Goal: Check status: Check status

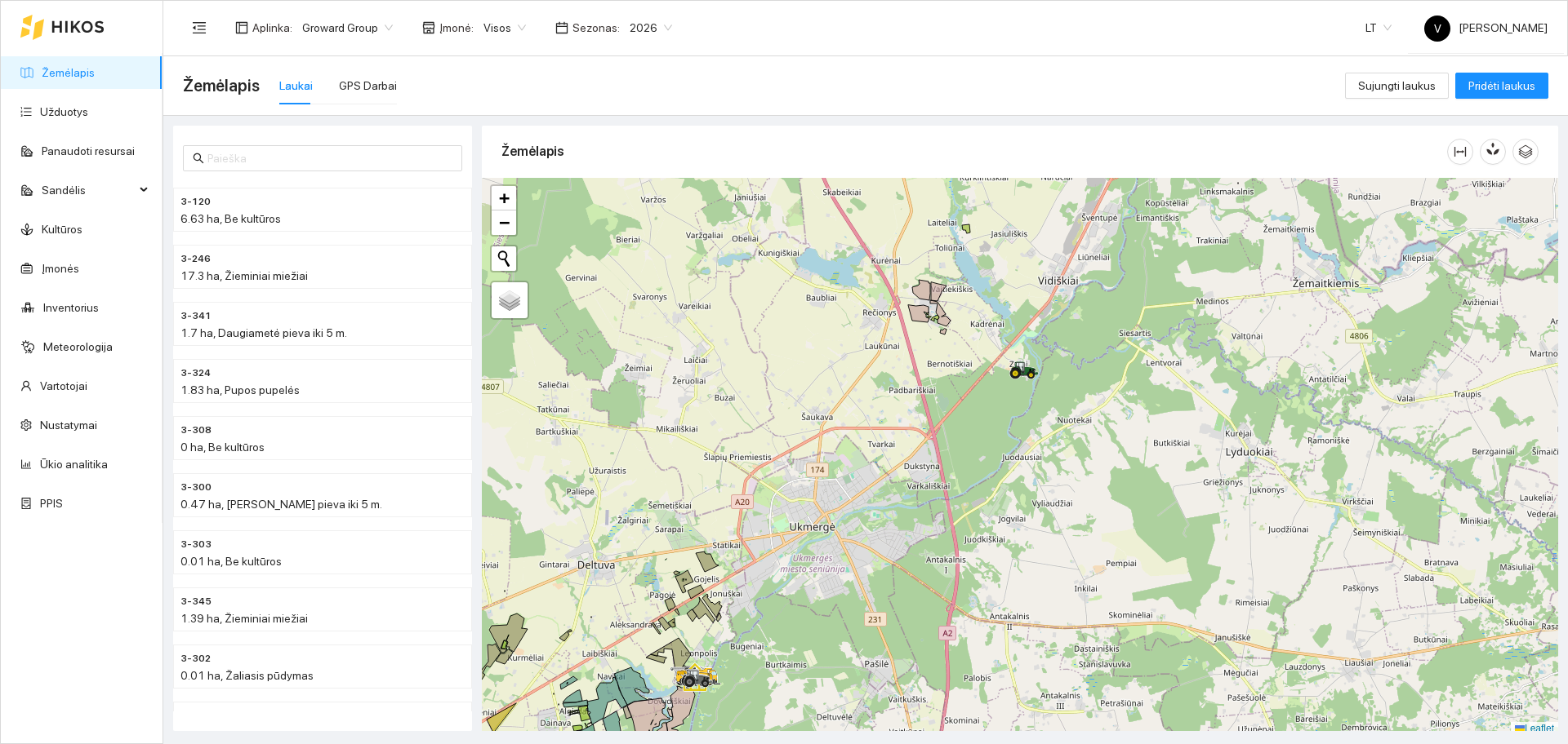
scroll to position [5, 0]
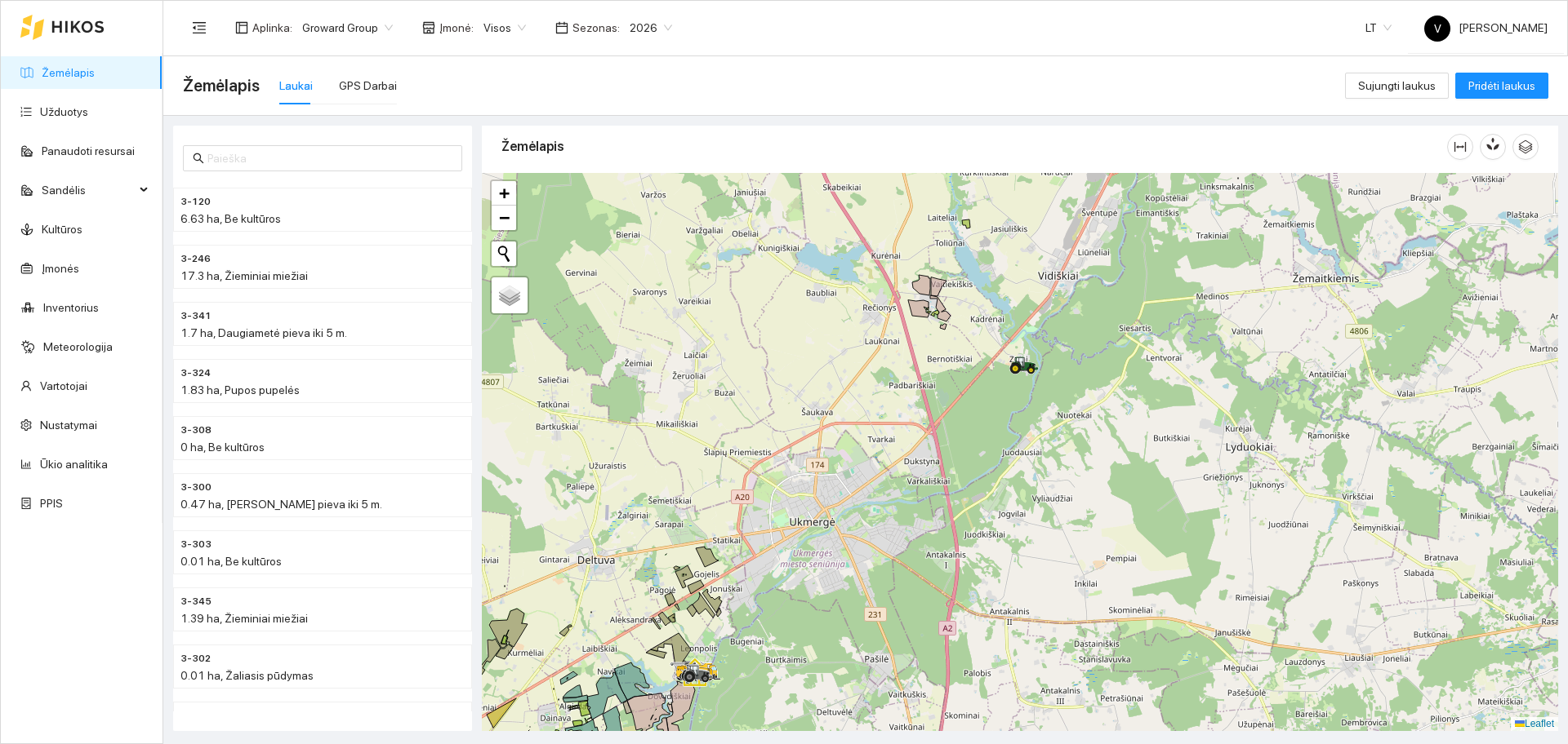
click at [449, 27] on span "Įmonė :" at bounding box center [456, 27] width 34 height 18
click at [494, 27] on span "Visos" at bounding box center [505, 27] width 43 height 24
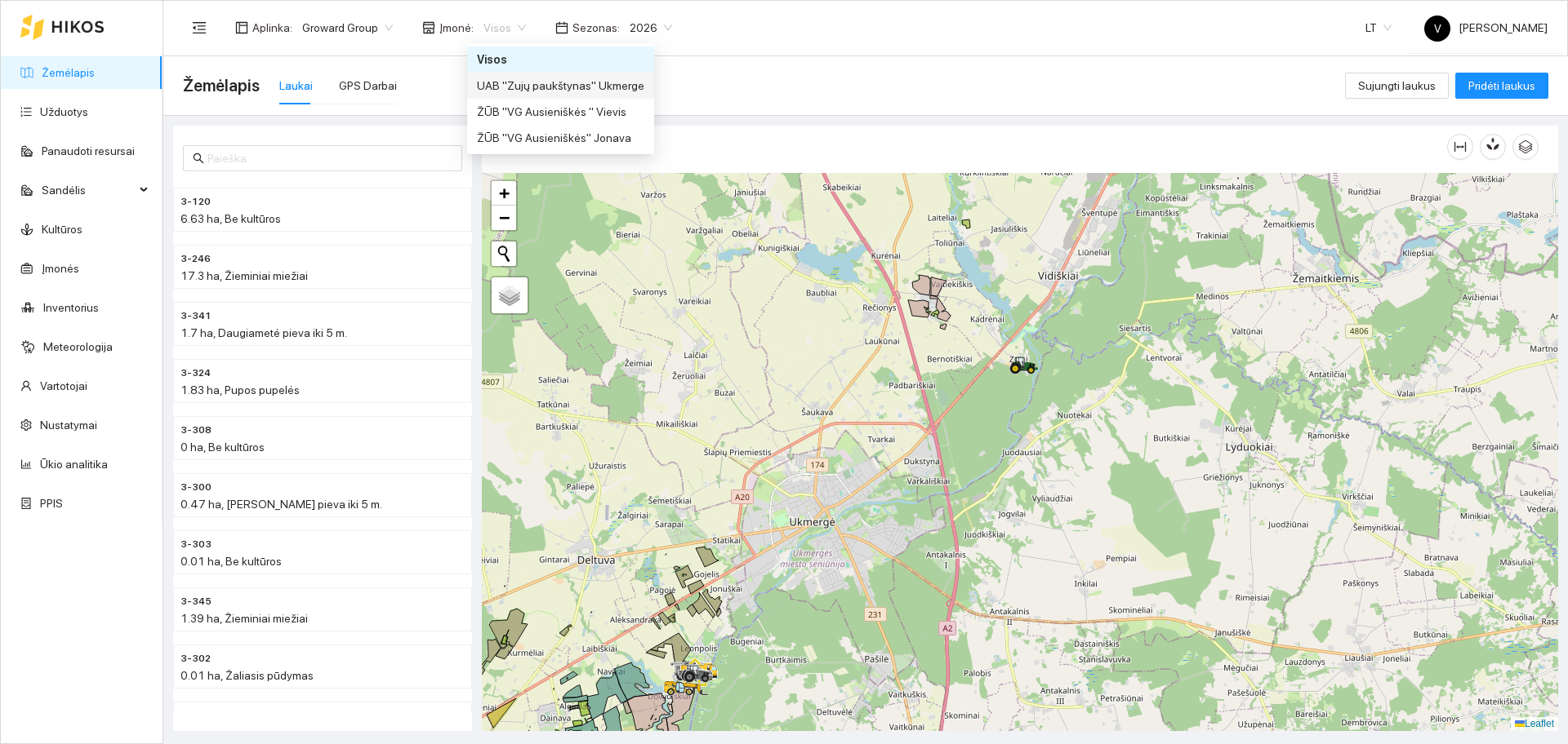
click at [589, 92] on div "UAB "Zujų paukštynas" Ukmerge" at bounding box center [561, 86] width 168 height 18
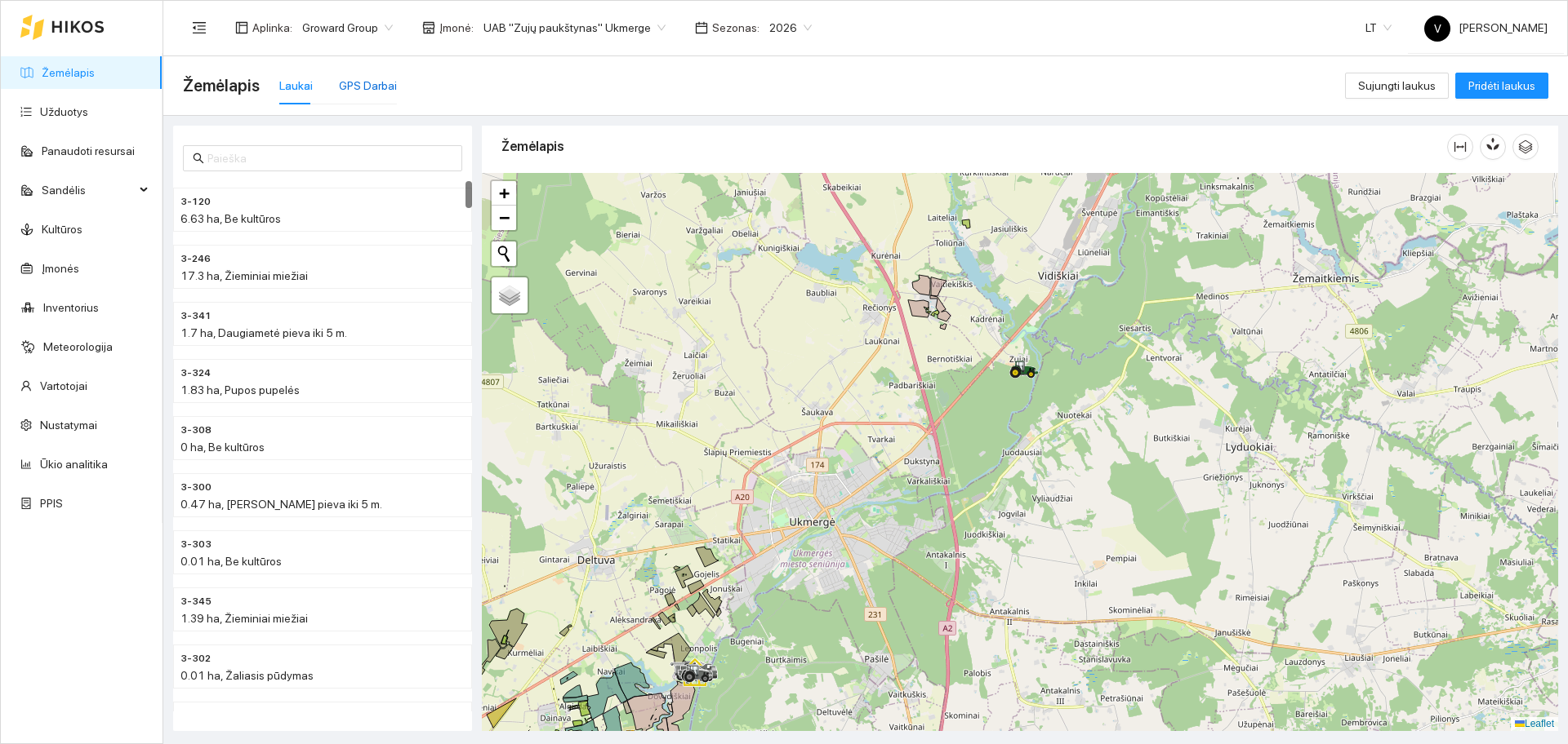
click at [369, 89] on div "GPS Darbai" at bounding box center [367, 86] width 58 height 18
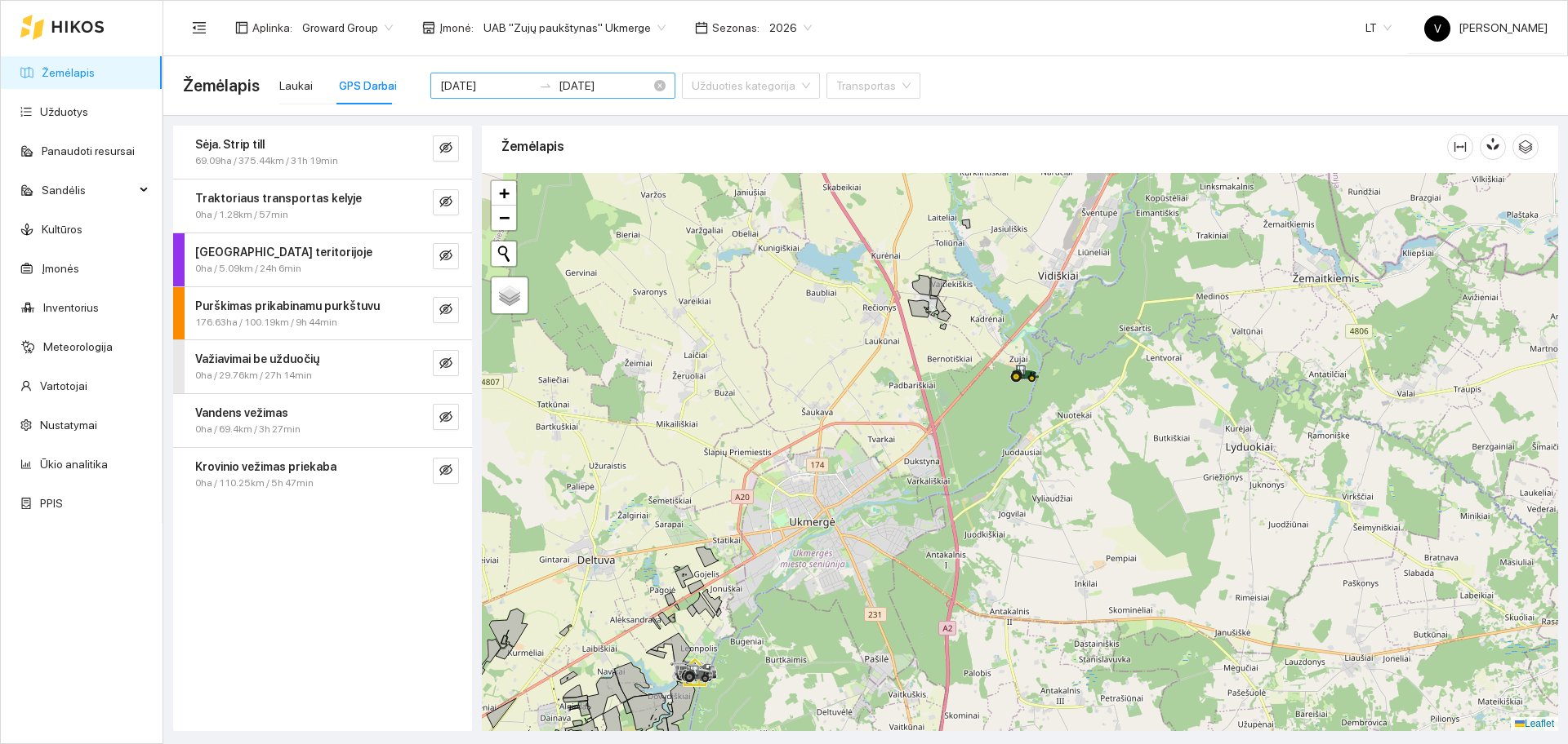
click at [484, 78] on input "[DATE]" at bounding box center [486, 86] width 93 height 18
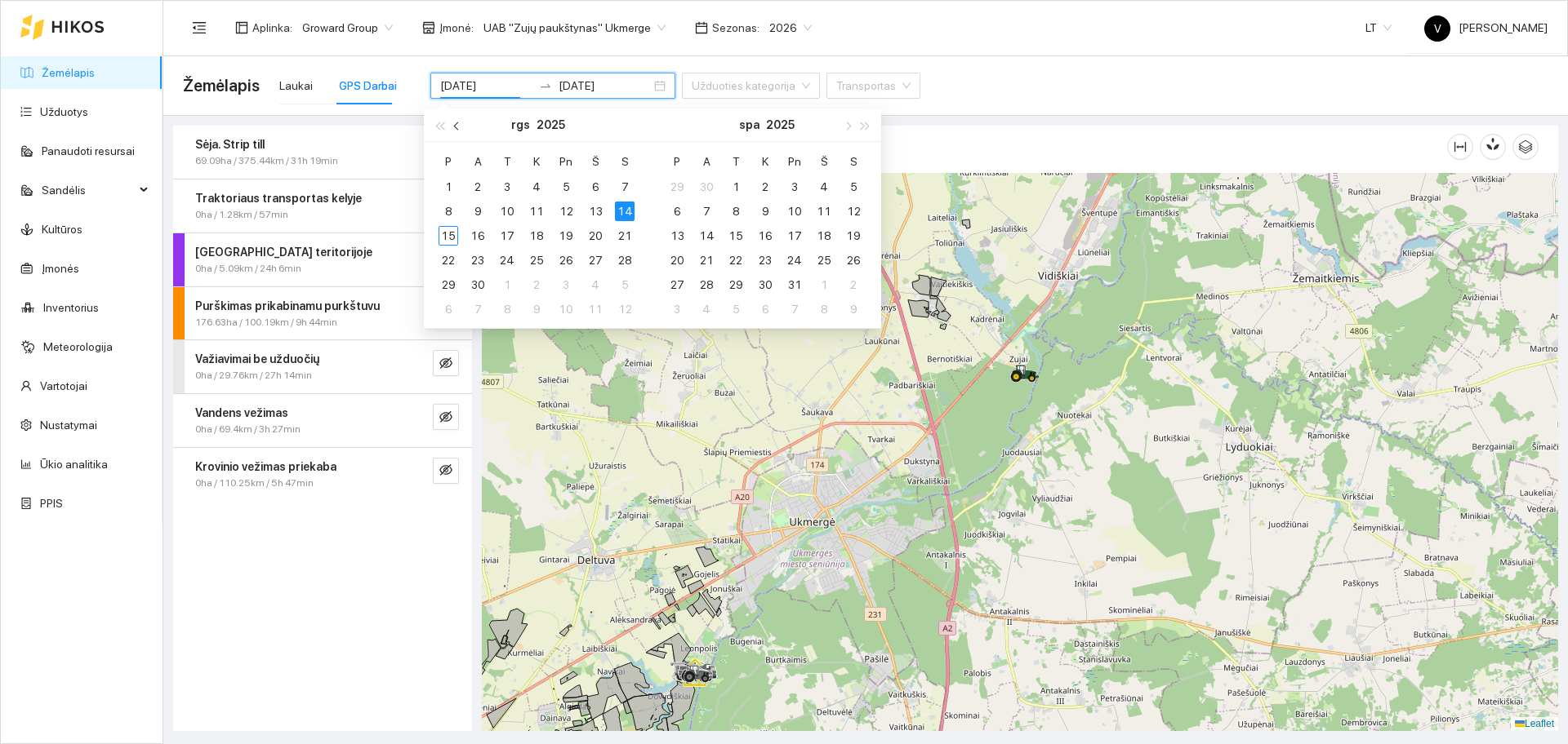
click at [454, 130] on button "button" at bounding box center [458, 124] width 18 height 32
type input "[DATE]"
click at [564, 262] on div "22" at bounding box center [566, 260] width 20 height 20
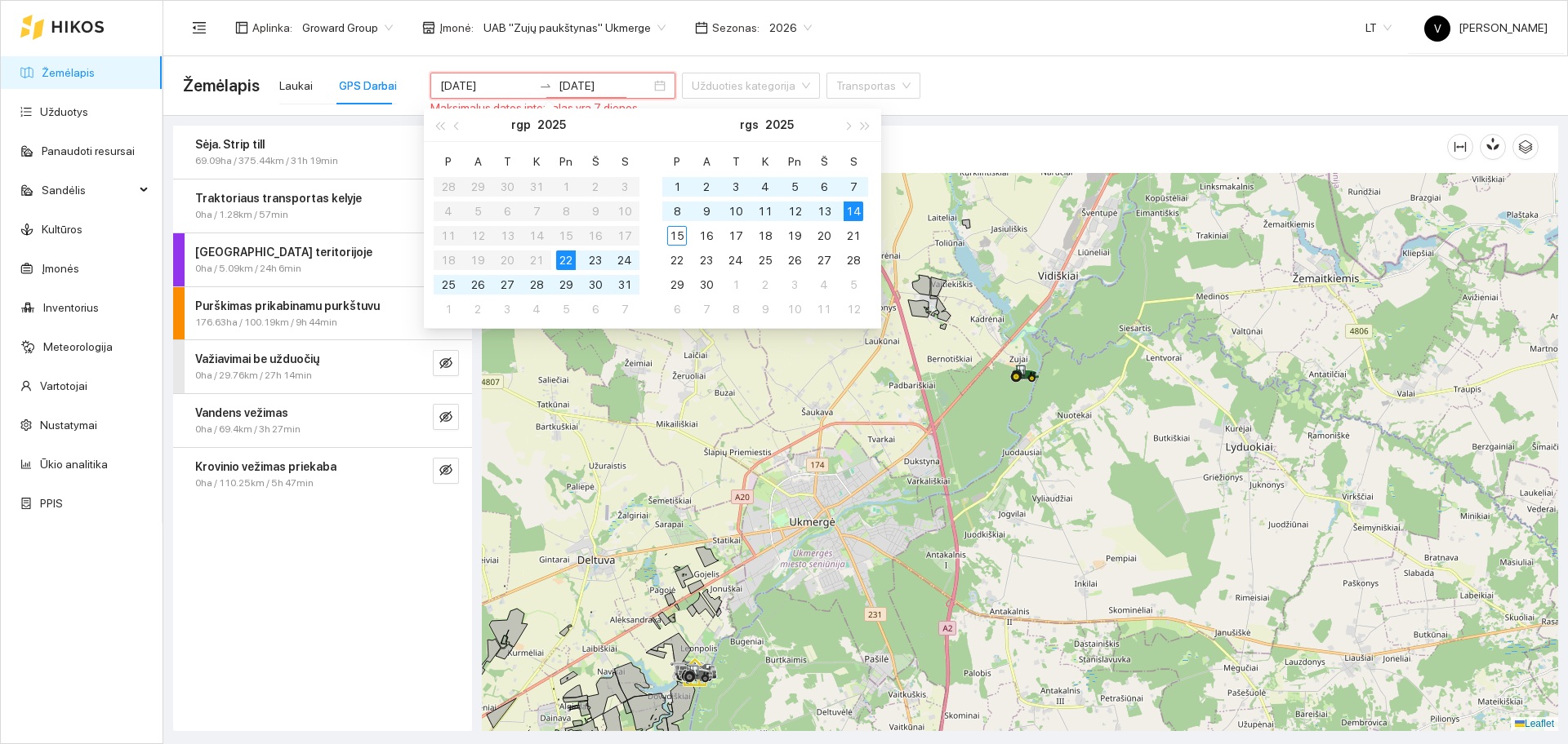
click at [539, 262] on table "[PERSON_NAME] Pn Š S 28 29 30 31 1 2 3 4 5 6 7 8 9 10 11 12 13 14 15 16 17 18 1…" at bounding box center [537, 234] width 206 height 173
type input "[DATE]"
click at [581, 262] on td "23" at bounding box center [595, 259] width 29 height 24
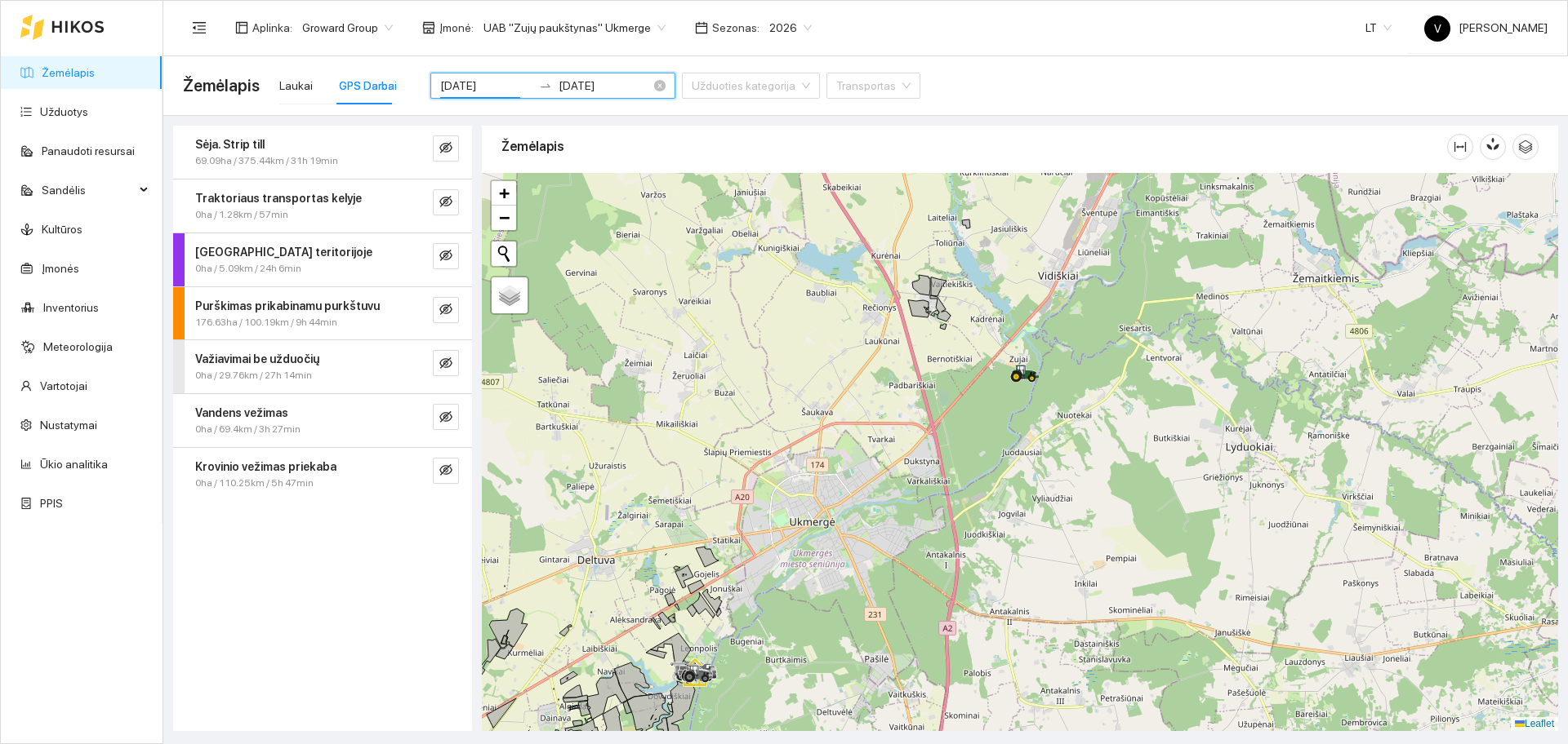
click at [484, 85] on input "[DATE]" at bounding box center [486, 86] width 93 height 18
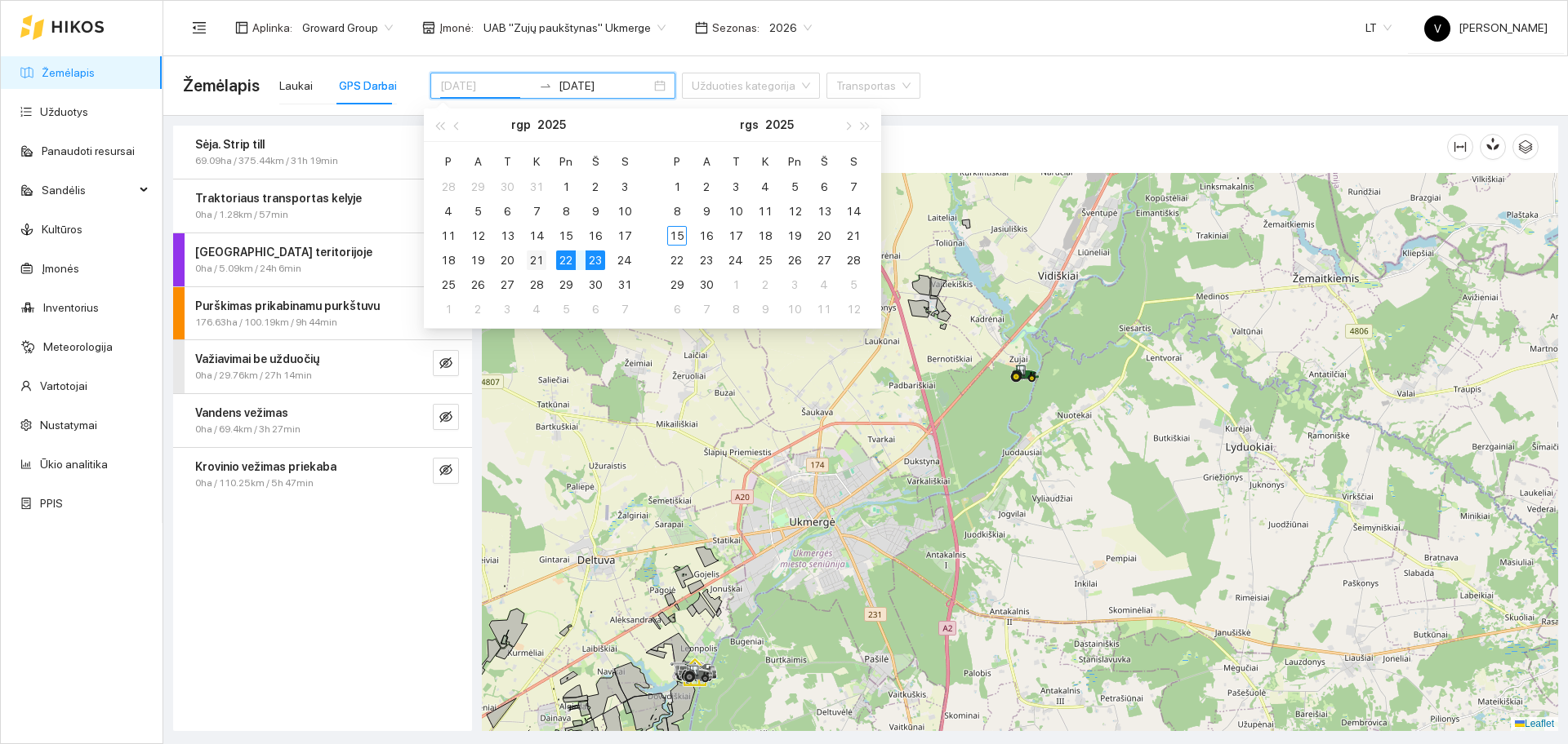
type input "[DATE]"
click at [535, 257] on div "21" at bounding box center [537, 260] width 20 height 20
type input "[DATE]"
click at [621, 258] on div "24" at bounding box center [624, 260] width 20 height 20
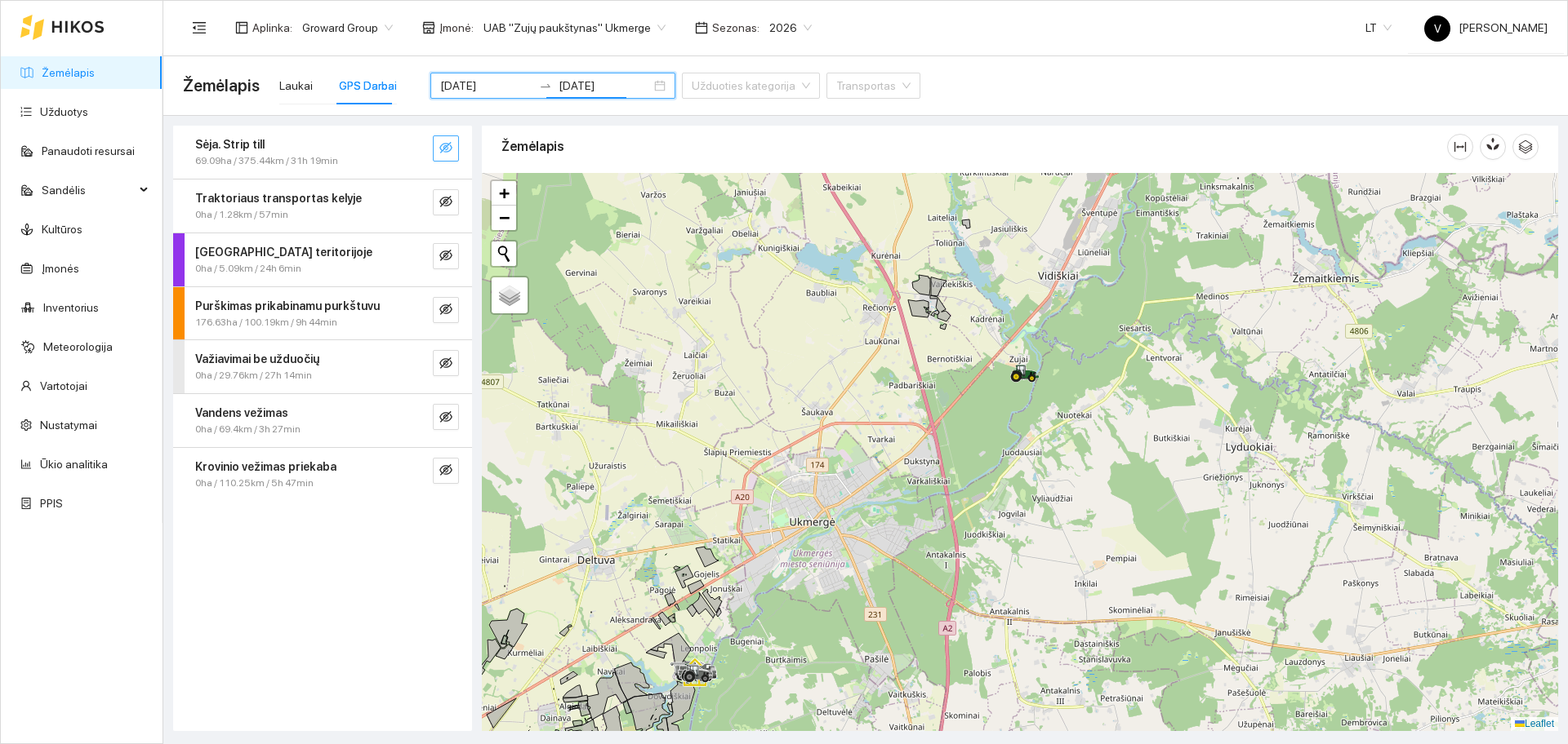
click at [442, 141] on icon "eye-invisible" at bounding box center [445, 147] width 13 height 13
click at [943, 461] on div at bounding box center [1020, 451] width 1076 height 559
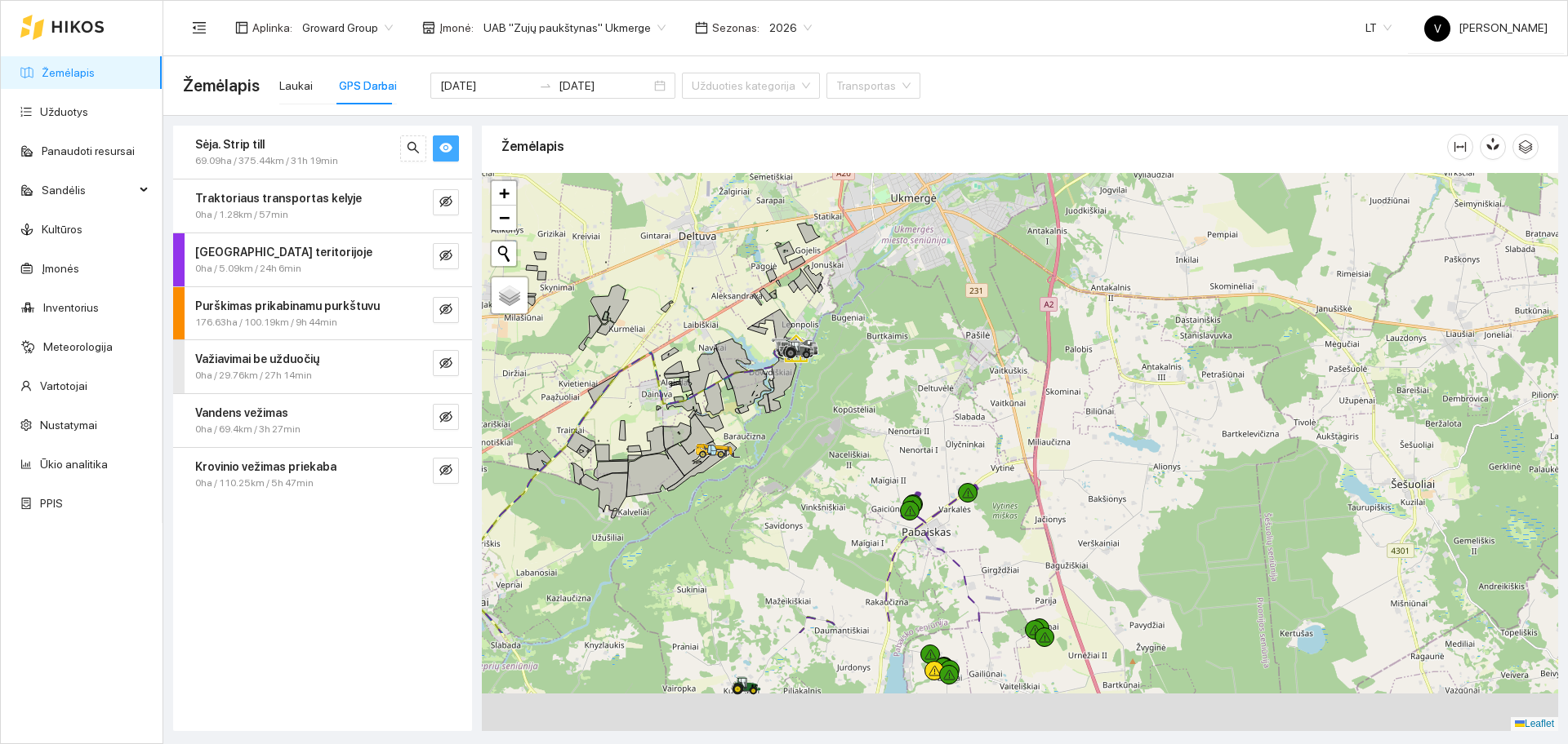
click at [922, 397] on div at bounding box center [1020, 451] width 1076 height 559
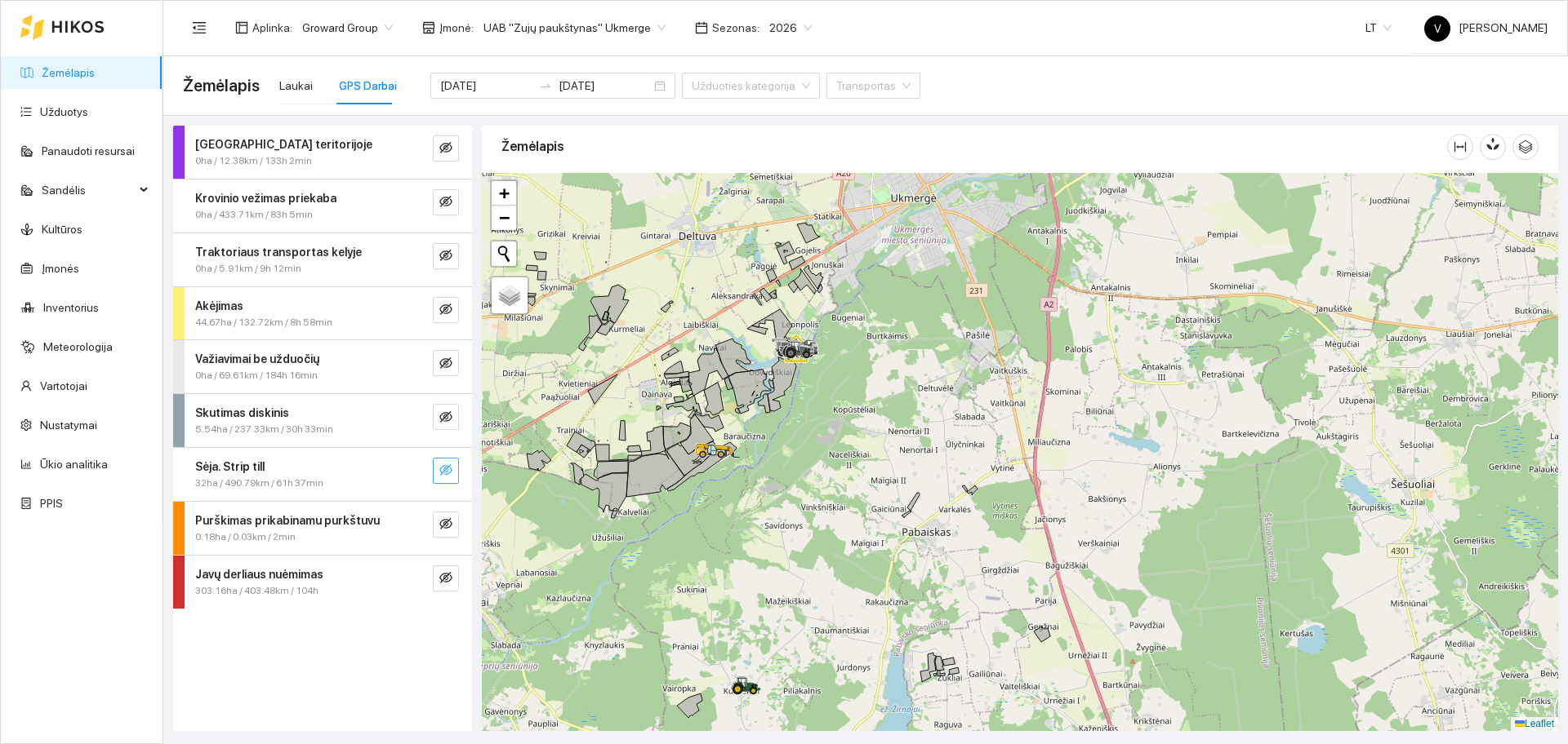
click at [453, 468] on button "button" at bounding box center [446, 471] width 26 height 26
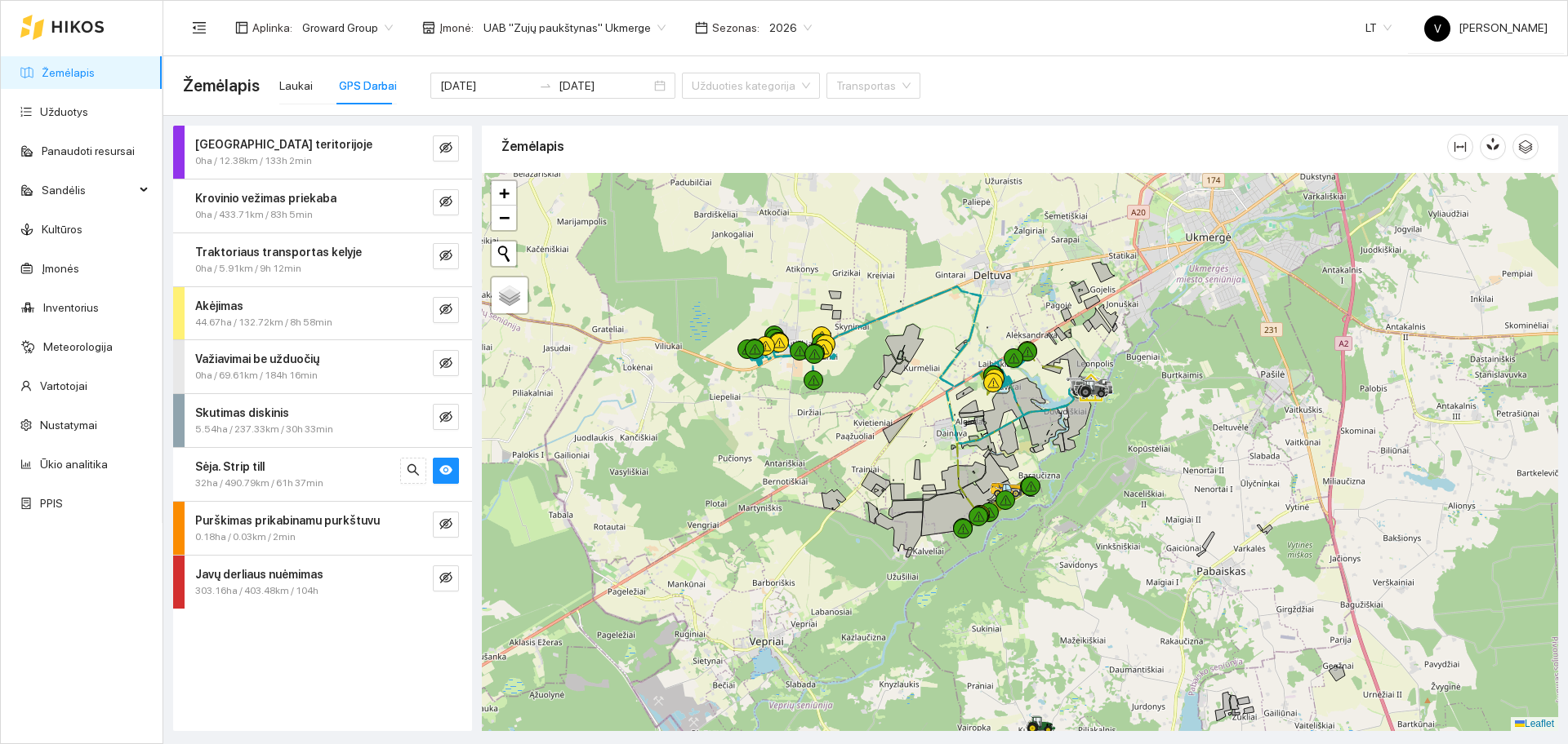
drag, startPoint x: 875, startPoint y: 471, endPoint x: 1041, endPoint y: 483, distance: 166.4
click at [1126, 523] on div at bounding box center [1020, 451] width 1076 height 559
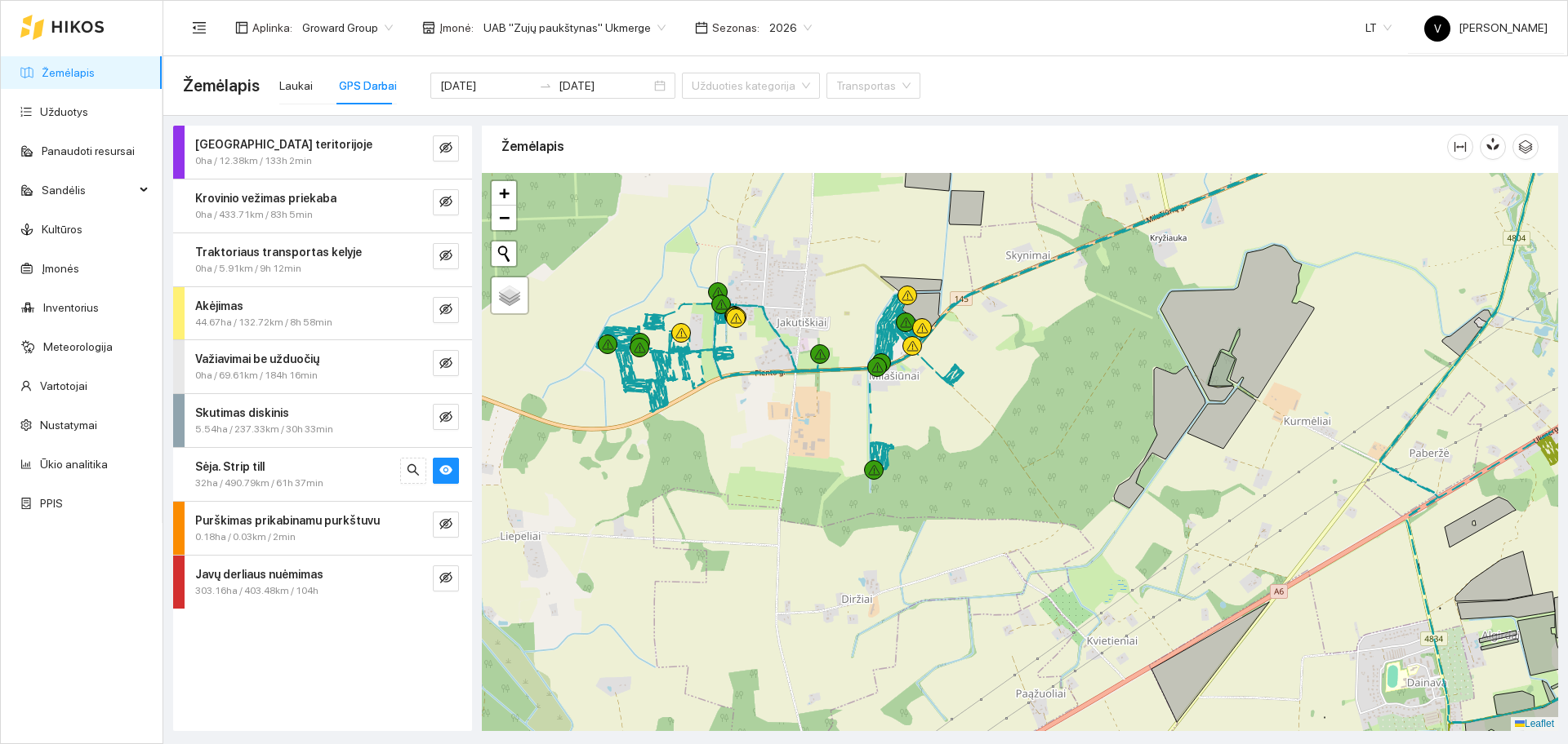
drag, startPoint x: 779, startPoint y: 338, endPoint x: 806, endPoint y: 294, distance: 51.6
click at [806, 294] on div at bounding box center [1020, 451] width 1076 height 559
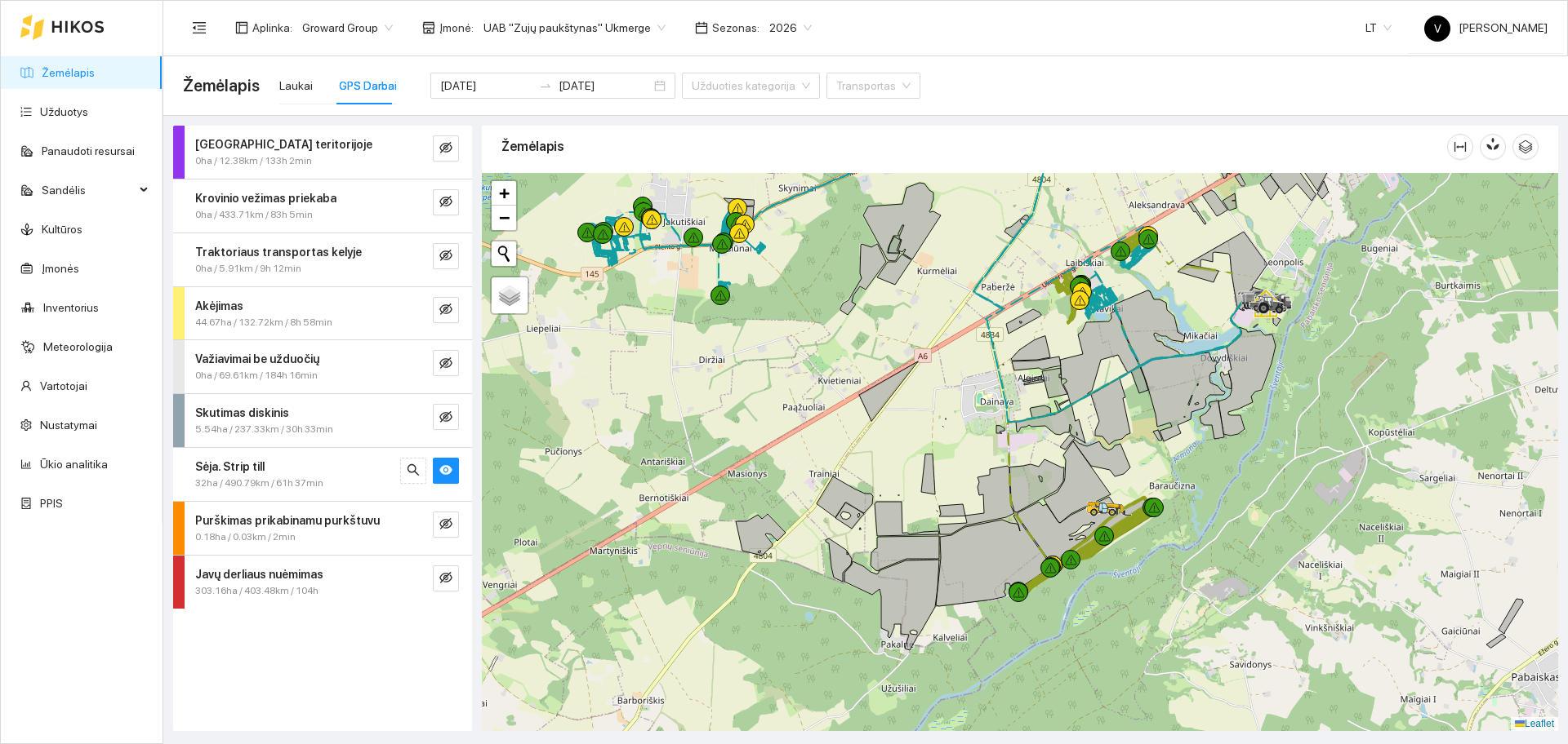
drag, startPoint x: 981, startPoint y: 425, endPoint x: 812, endPoint y: 342, distance: 188.3
click at [813, 342] on div at bounding box center [1020, 451] width 1076 height 559
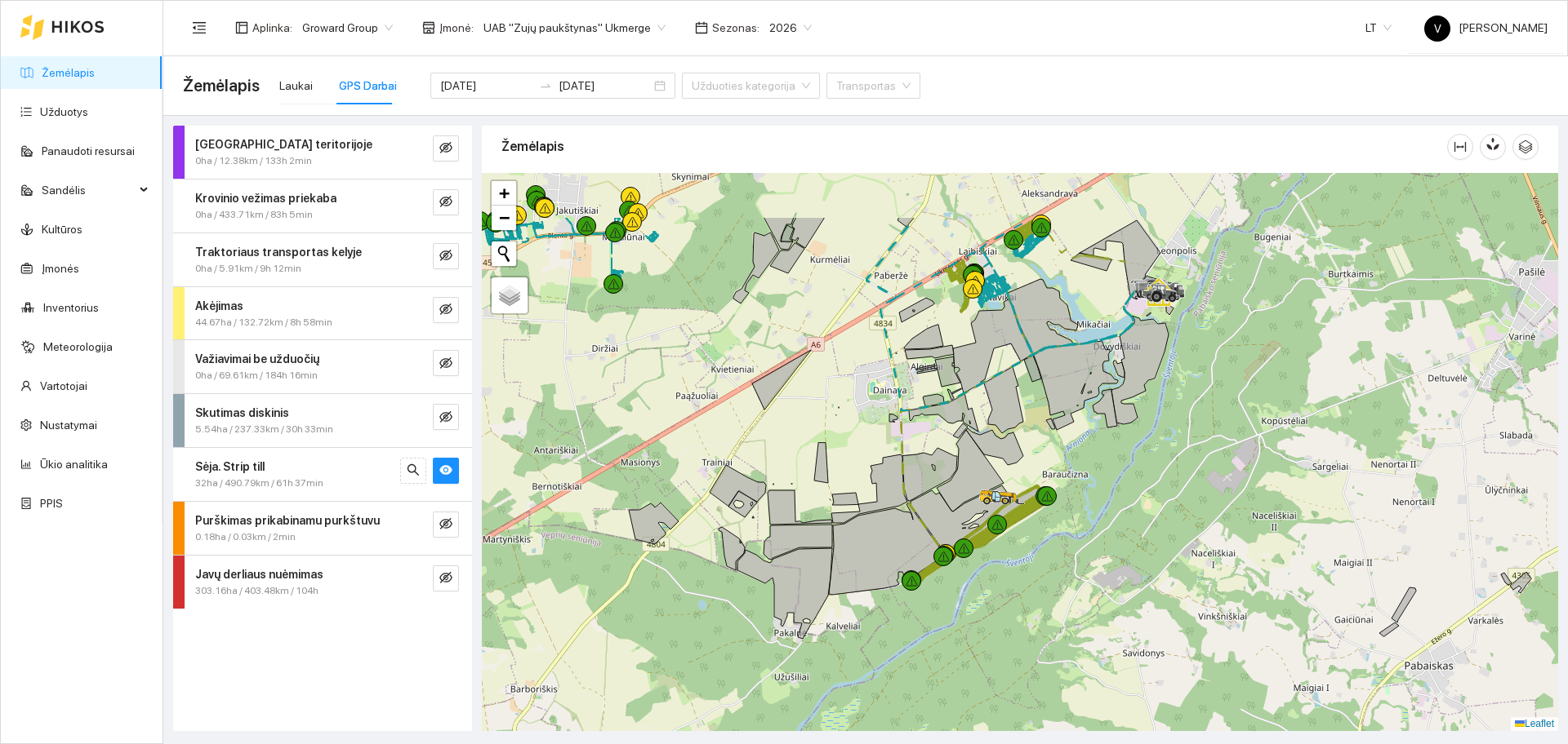
drag, startPoint x: 1086, startPoint y: 348, endPoint x: 702, endPoint y: 442, distance: 395.3
click at [1065, 451] on div at bounding box center [1020, 451] width 1076 height 559
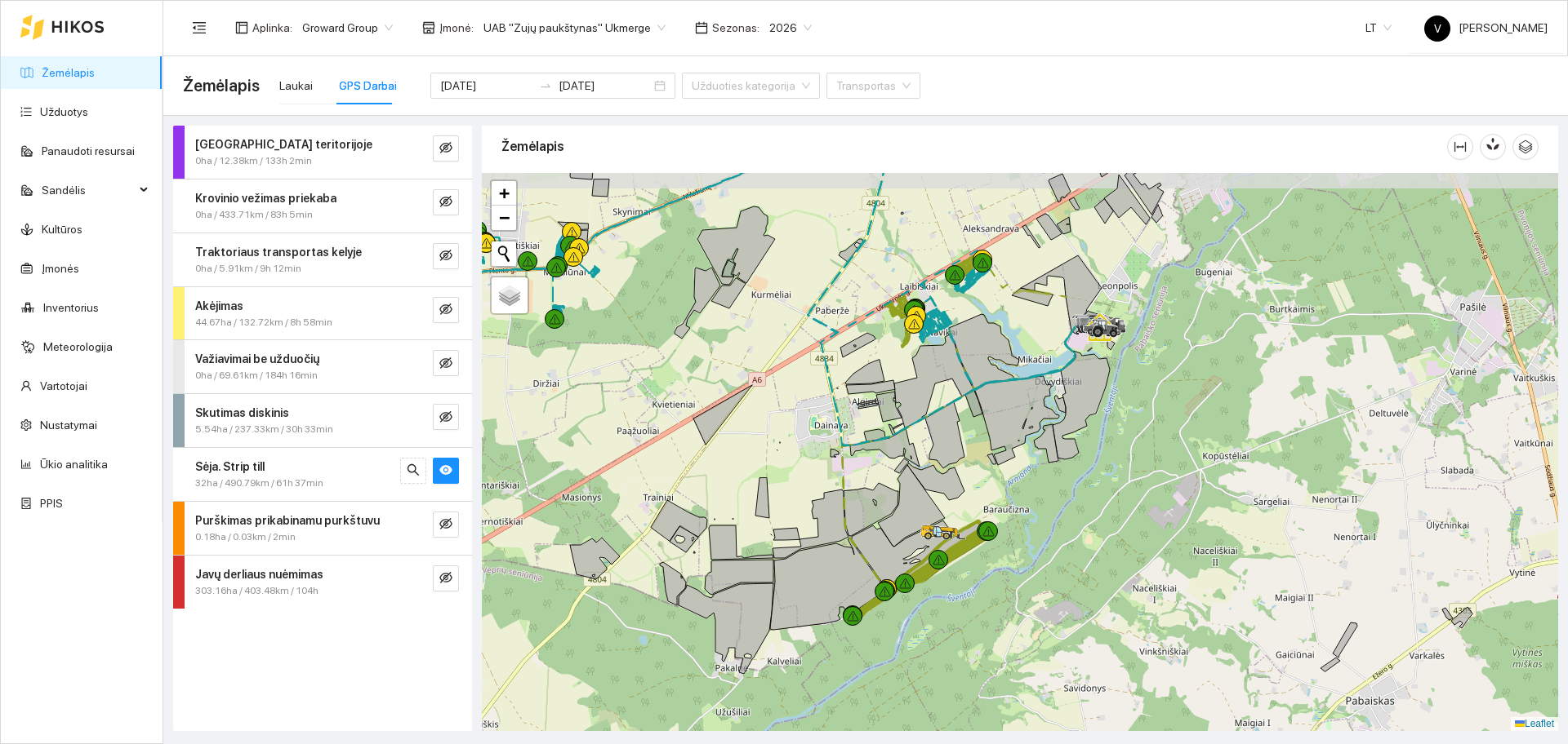
drag, startPoint x: 1082, startPoint y: 474, endPoint x: 986, endPoint y: 463, distance: 96.6
click at [1025, 513] on div at bounding box center [1020, 451] width 1076 height 559
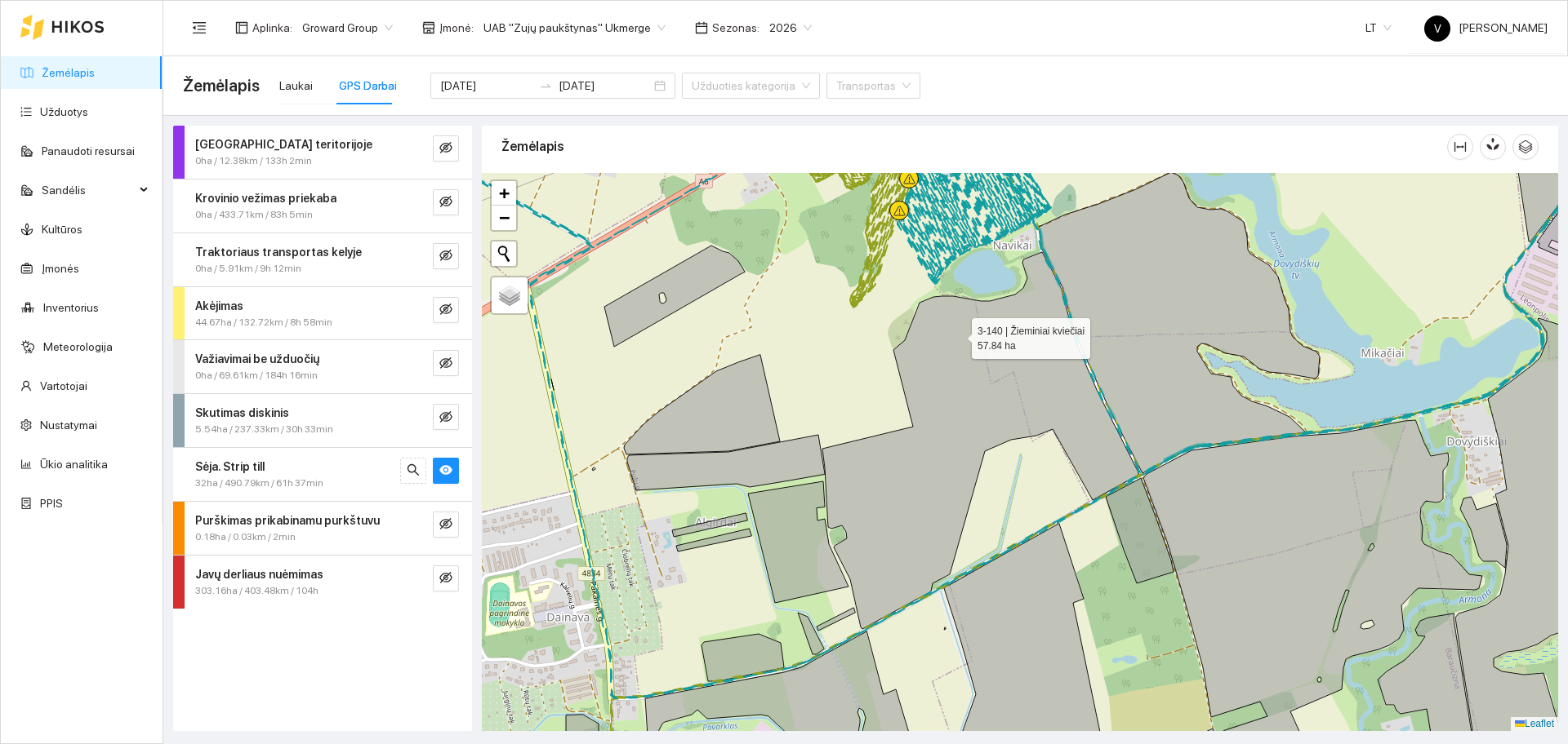
drag, startPoint x: 972, startPoint y: 306, endPoint x: 920, endPoint y: 452, distance: 155.0
click at [920, 452] on icon at bounding box center [981, 441] width 316 height 377
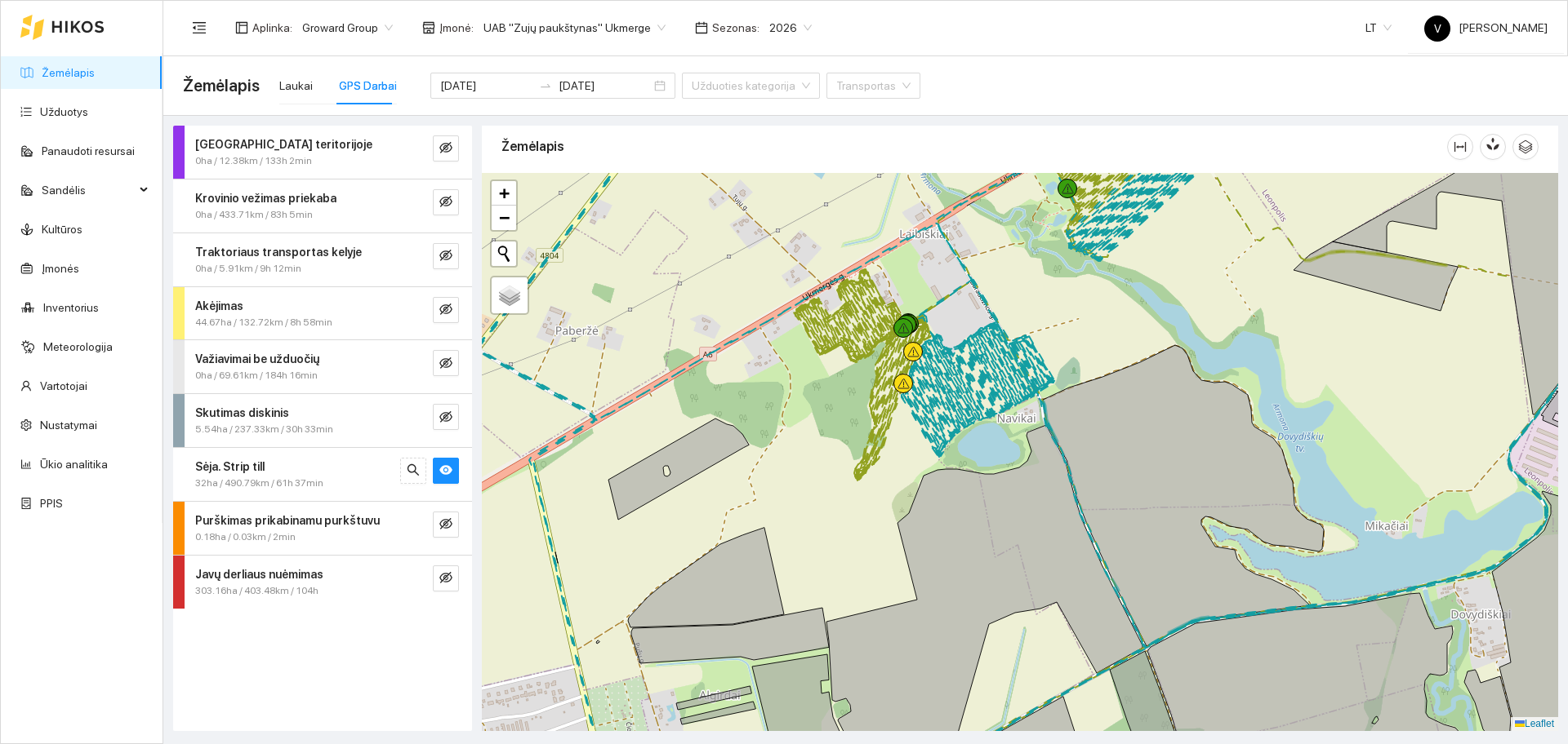
drag, startPoint x: 720, startPoint y: 396, endPoint x: 861, endPoint y: 529, distance: 193.8
click at [861, 529] on div at bounding box center [1020, 451] width 1076 height 559
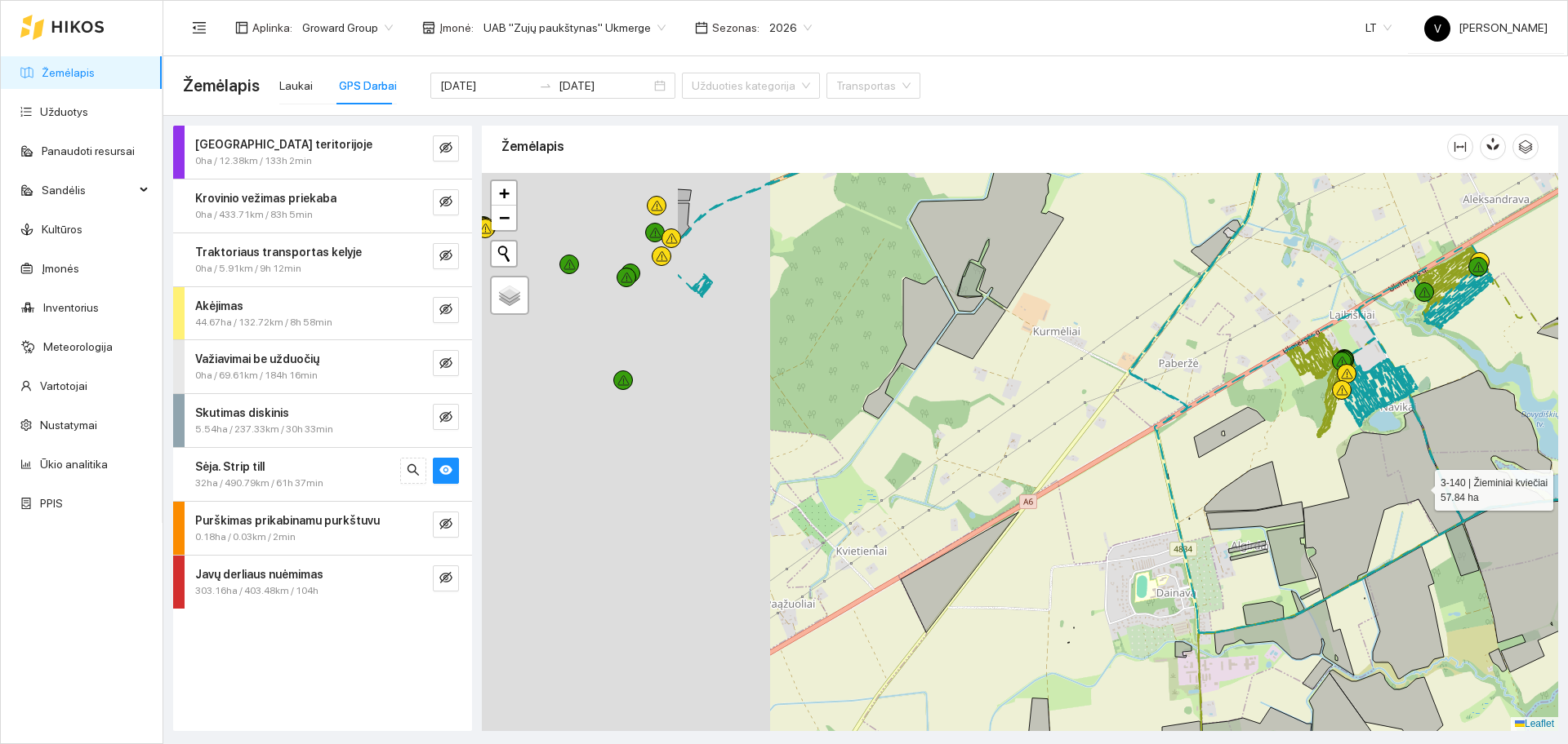
drag, startPoint x: 1186, startPoint y: 474, endPoint x: 1508, endPoint y: 489, distance: 322.3
click at [1462, 489] on icon at bounding box center [1383, 504] width 158 height 188
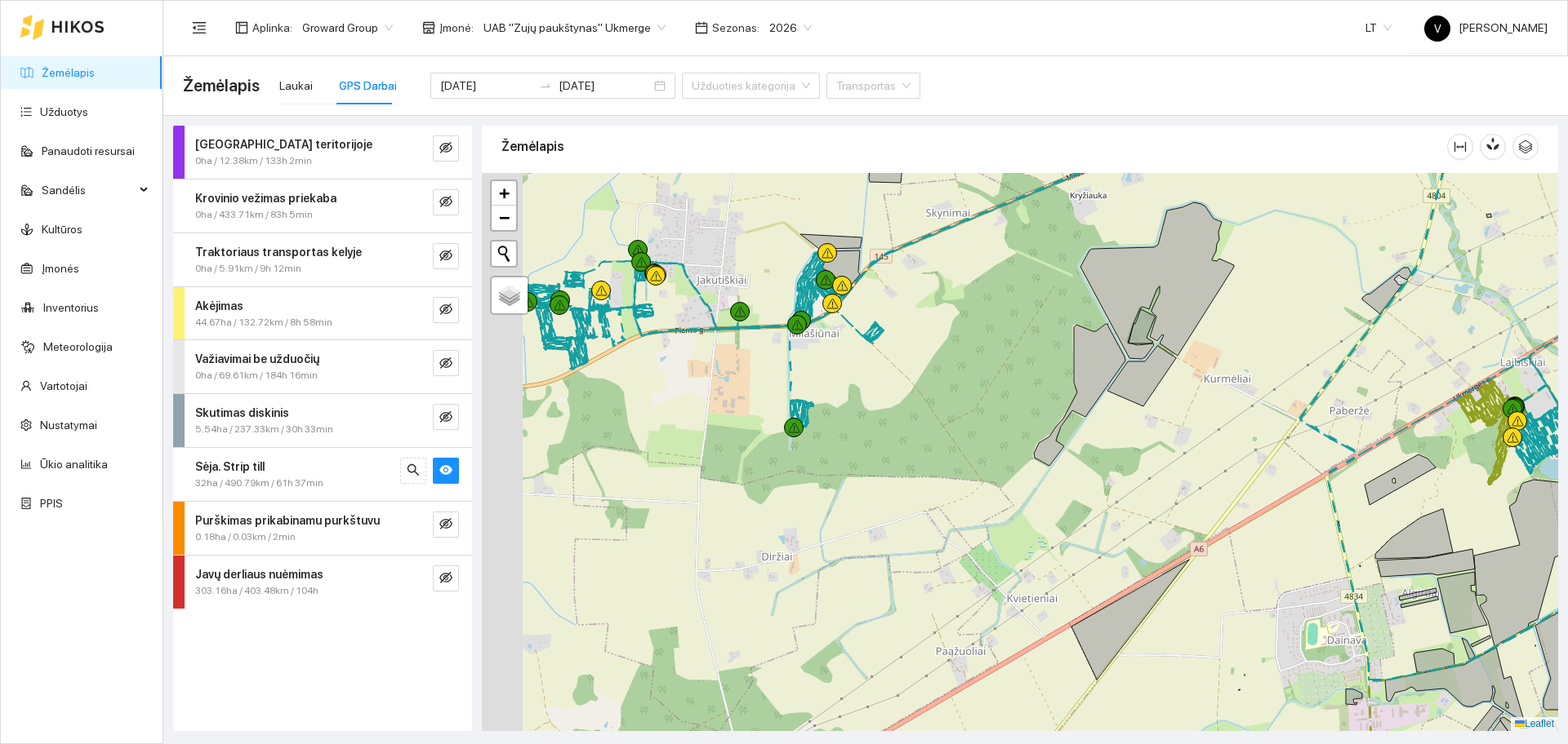
drag, startPoint x: 822, startPoint y: 363, endPoint x: 920, endPoint y: 452, distance: 132.4
click at [920, 456] on div at bounding box center [1020, 451] width 1076 height 559
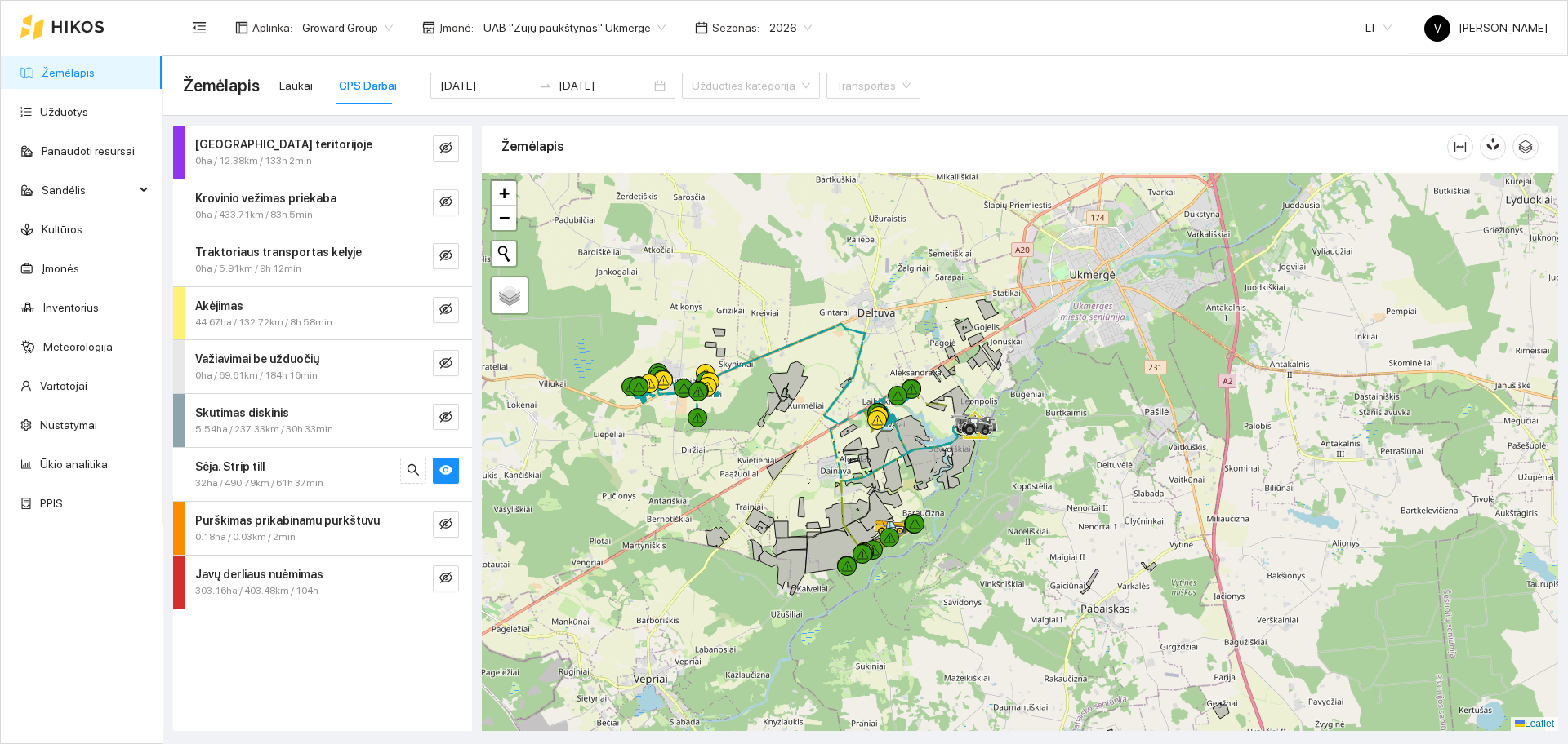
drag, startPoint x: 960, startPoint y: 523, endPoint x: 946, endPoint y: 540, distance: 22.0
click at [946, 540] on div at bounding box center [1020, 451] width 1076 height 559
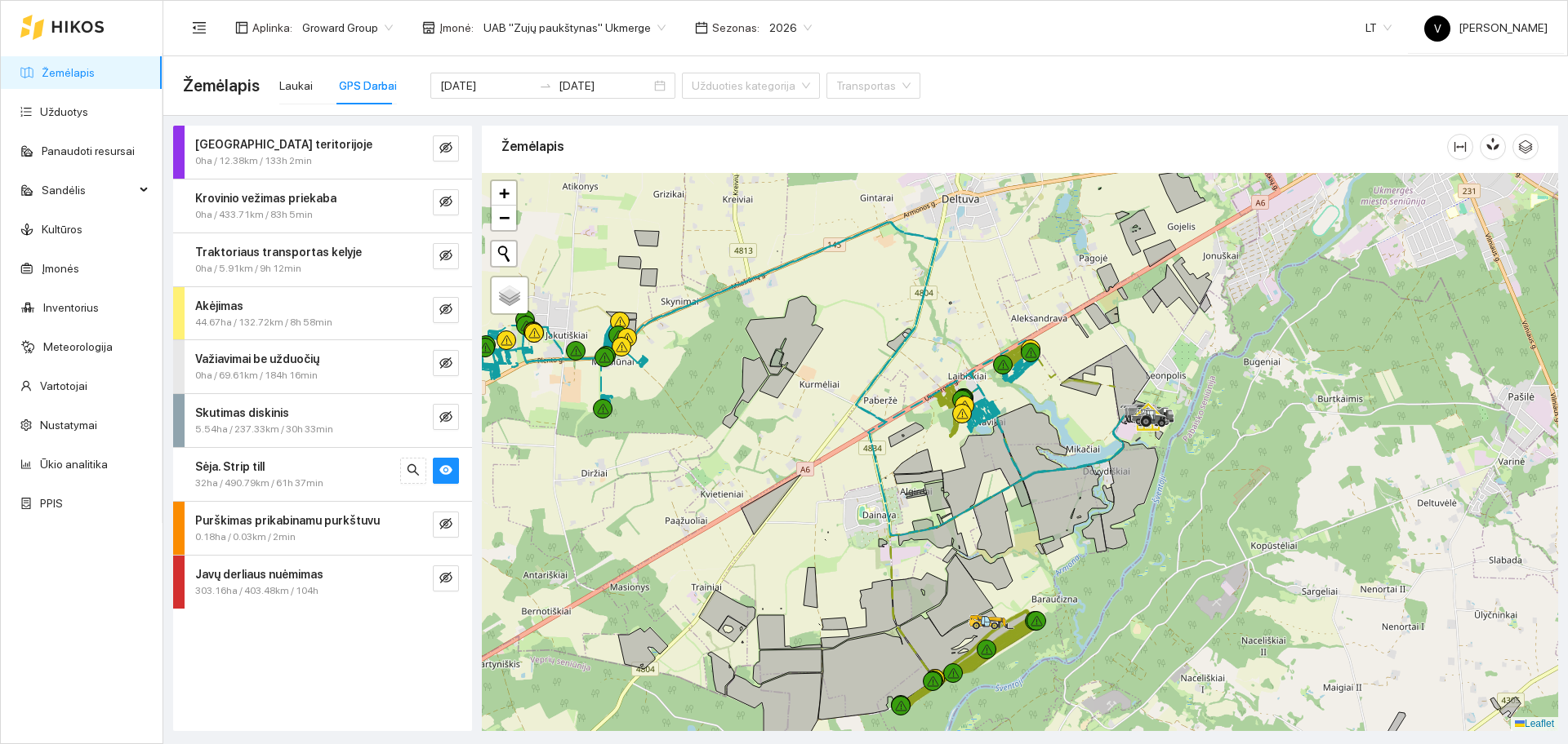
drag, startPoint x: 865, startPoint y: 340, endPoint x: 1020, endPoint y: 331, distance: 155.3
click at [1020, 331] on div at bounding box center [1020, 451] width 1076 height 559
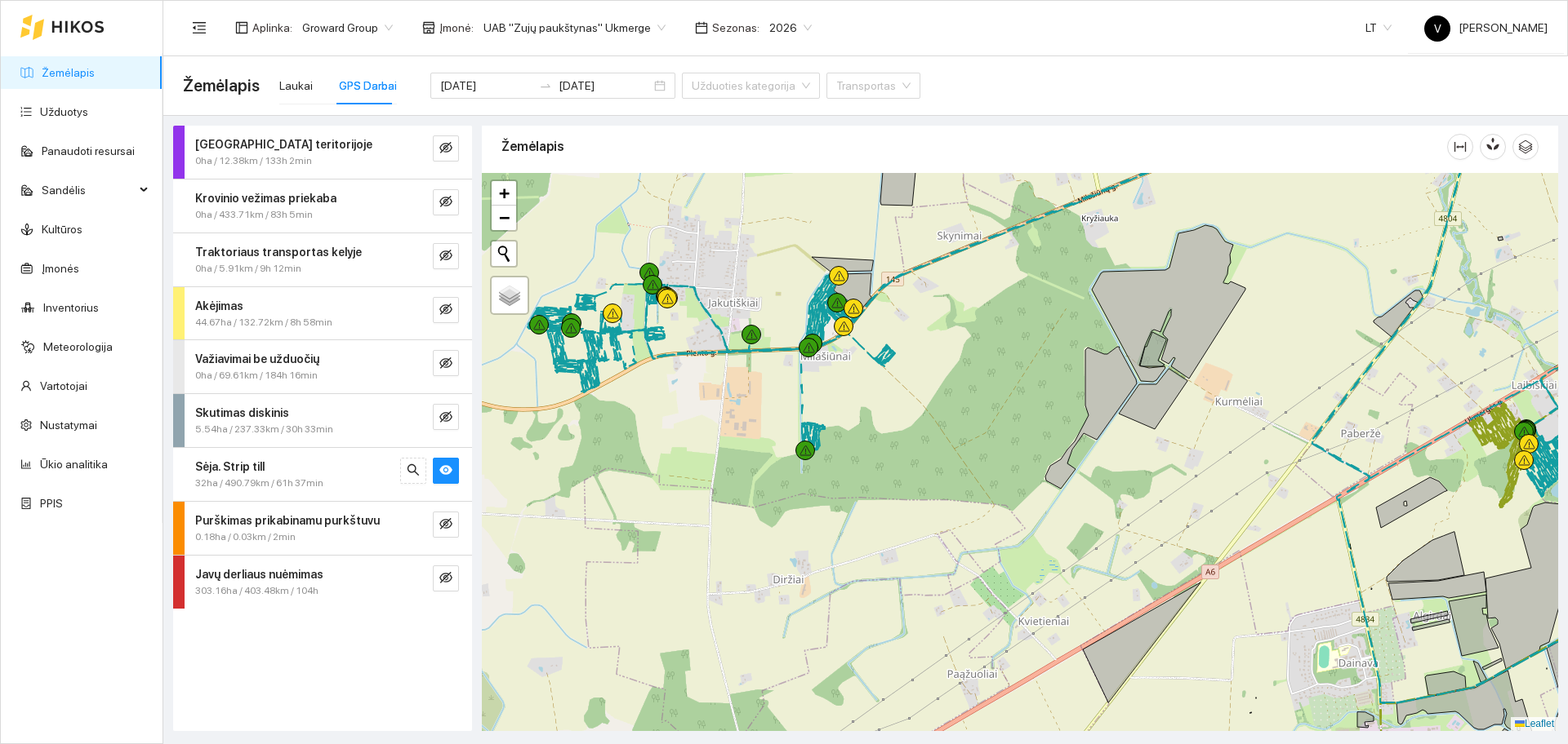
drag, startPoint x: 599, startPoint y: 335, endPoint x: 746, endPoint y: 298, distance: 151.6
click at [746, 298] on div at bounding box center [1020, 451] width 1076 height 559
click at [196, 470] on strong "Sėja. Strip till" at bounding box center [229, 466] width 69 height 13
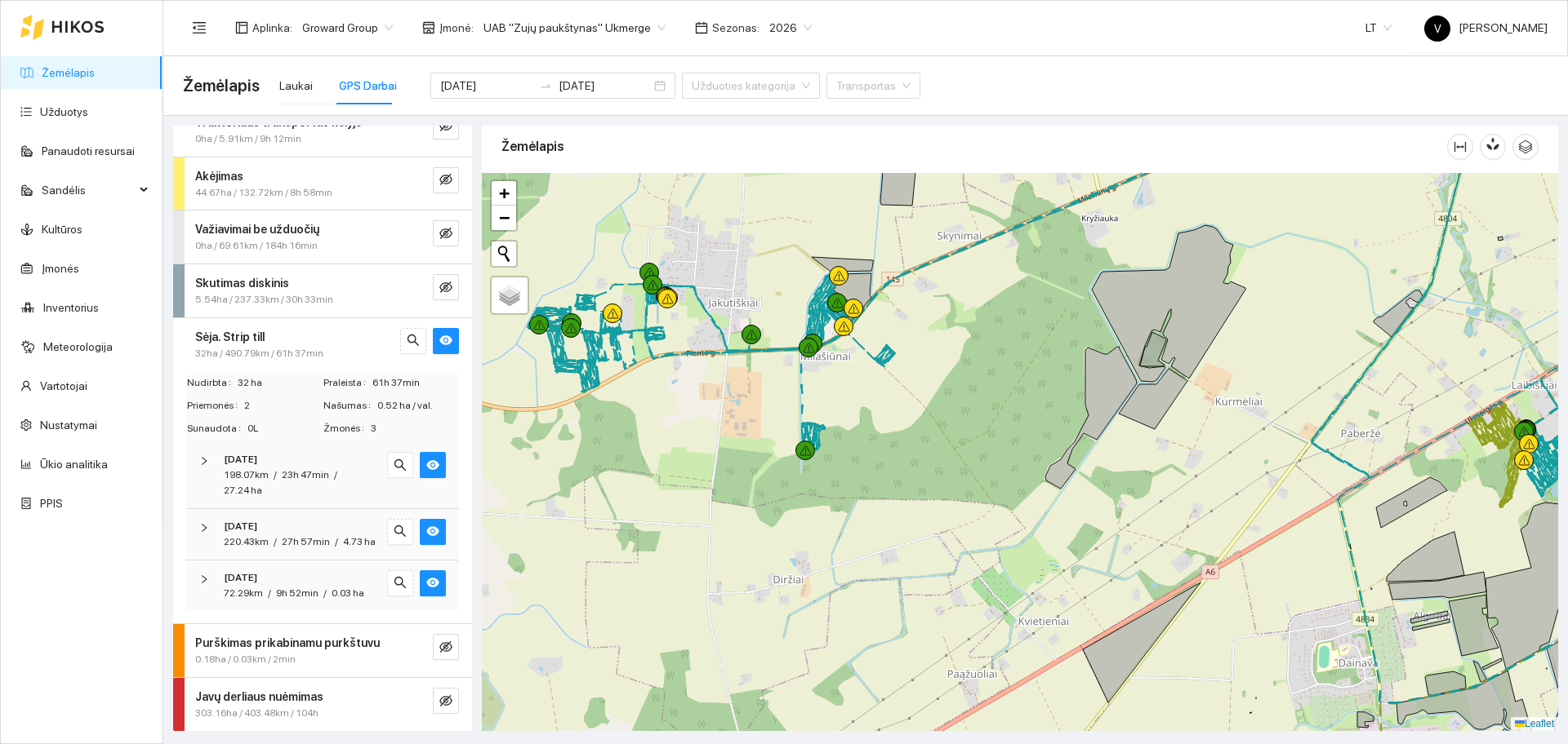
scroll to position [161, 0]
click at [439, 333] on icon "eye" at bounding box center [445, 339] width 13 height 13
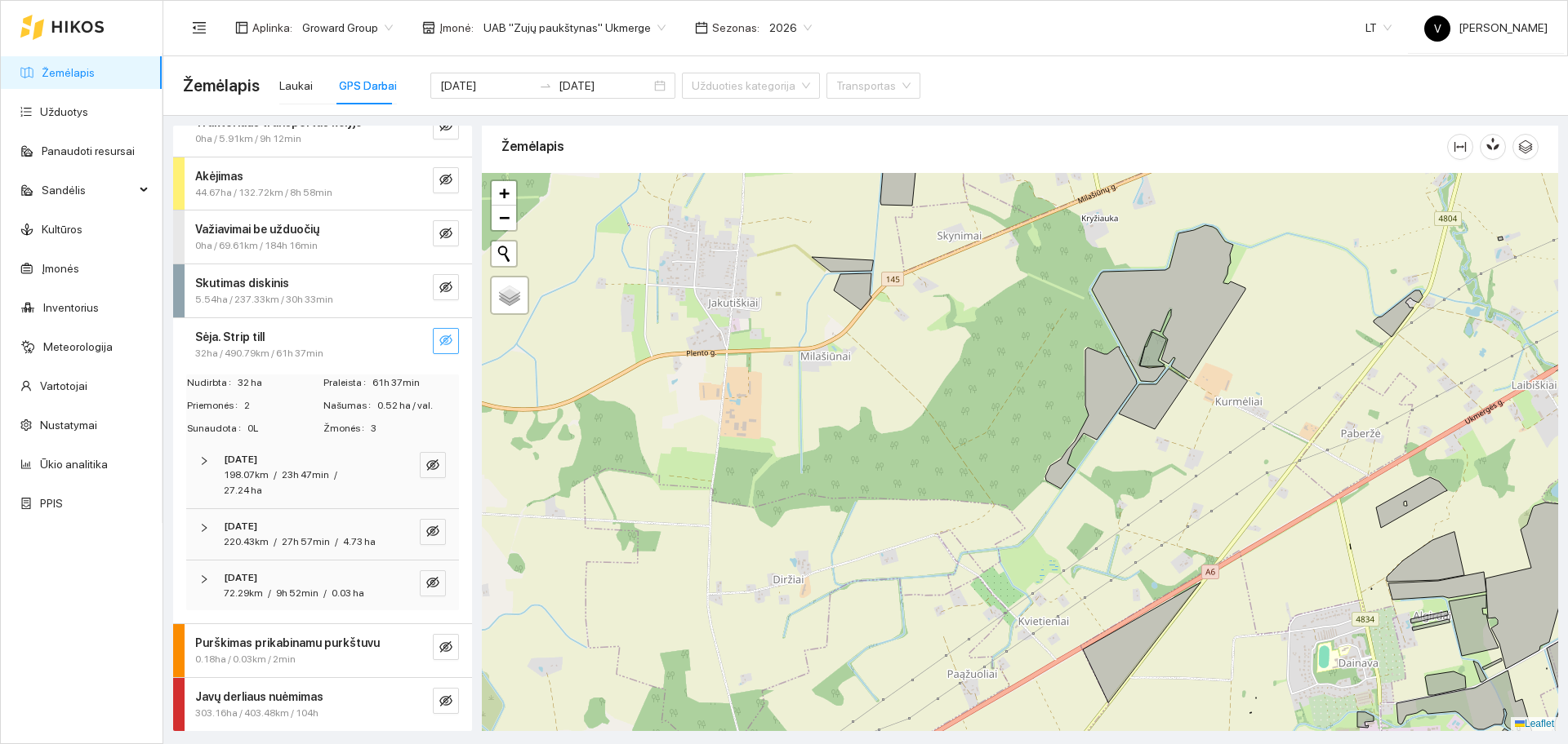
click at [203, 456] on icon "right" at bounding box center [204, 461] width 10 height 10
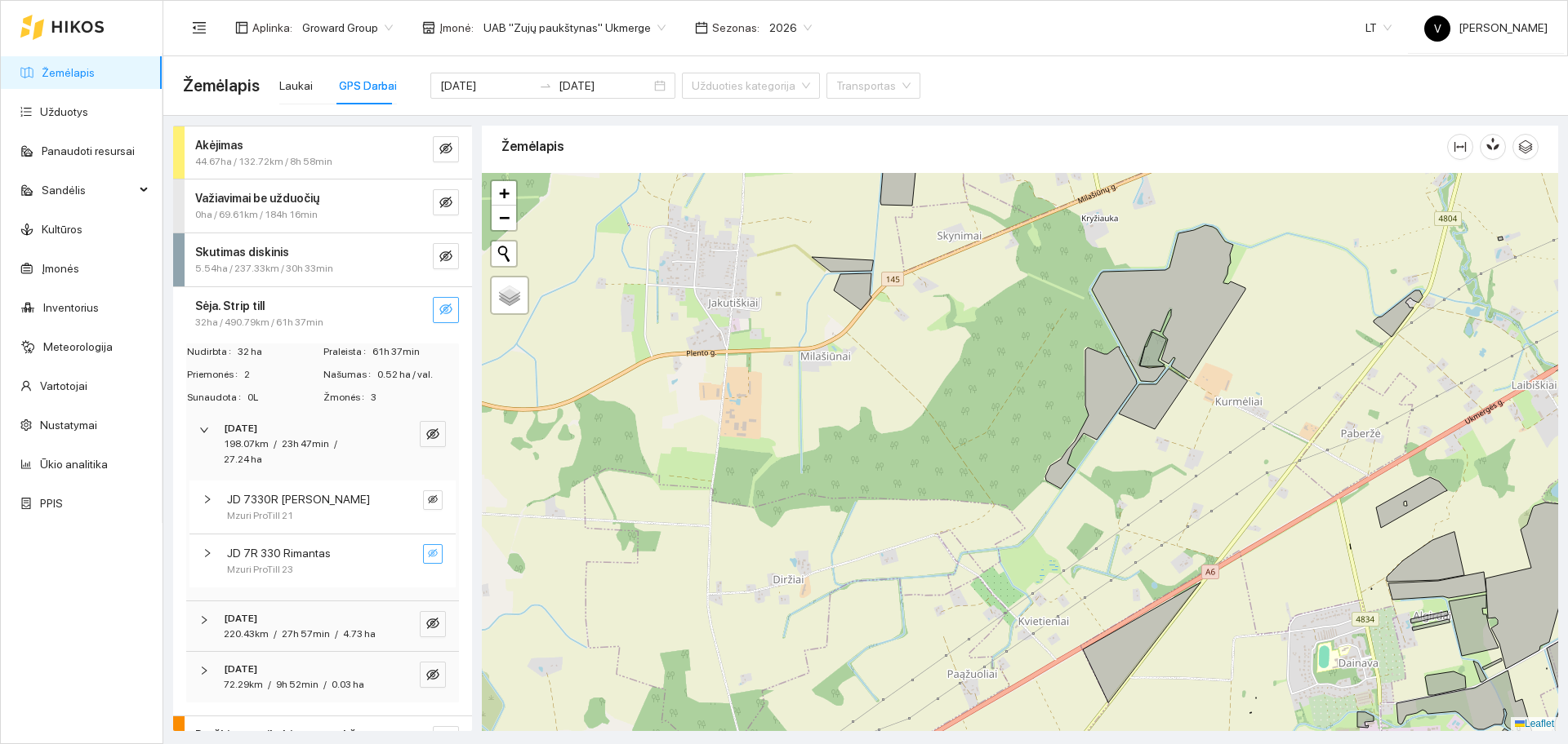
click at [428, 552] on icon "eye-invisible" at bounding box center [433, 553] width 10 height 8
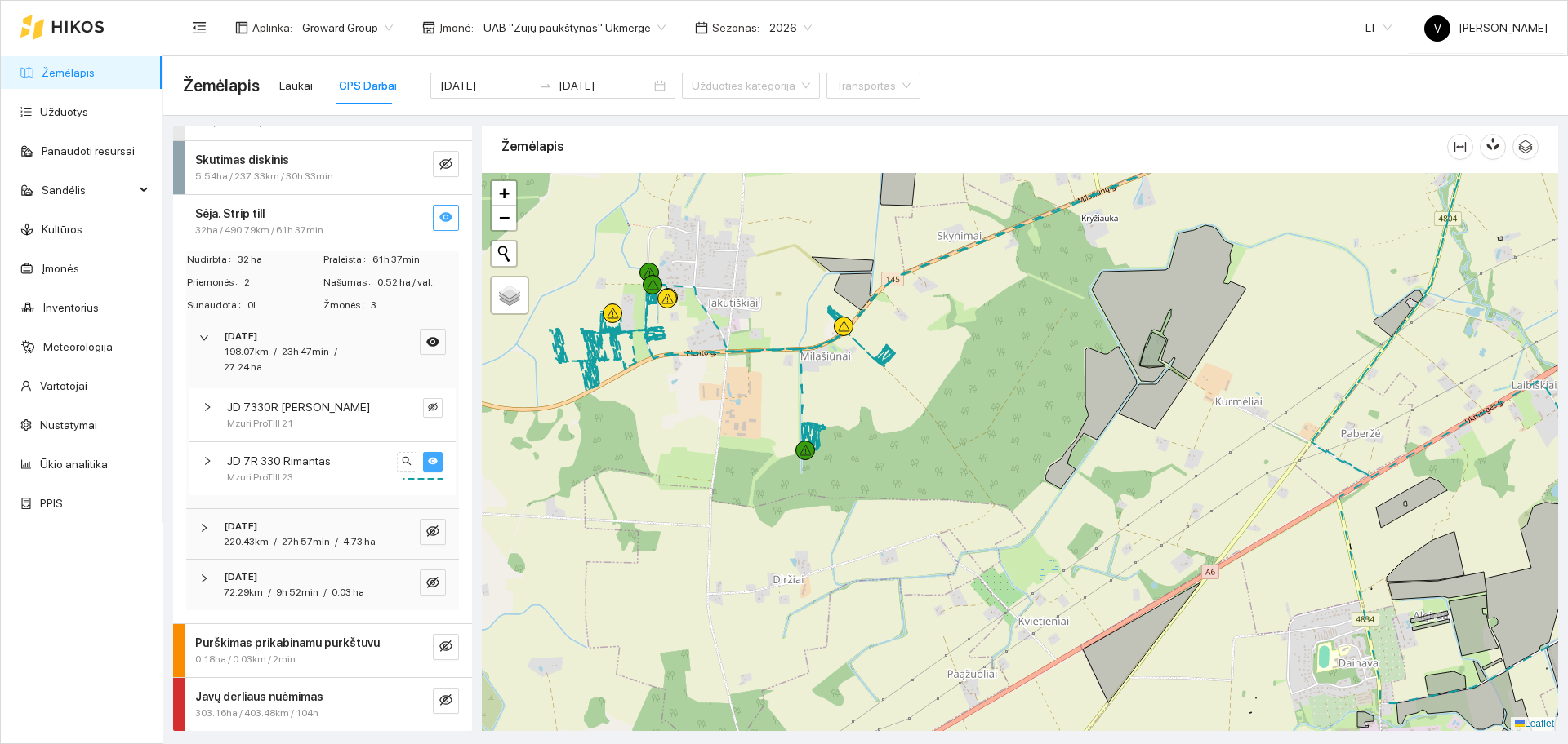
scroll to position [283, 0]
click at [211, 456] on icon "right" at bounding box center [208, 461] width 10 height 10
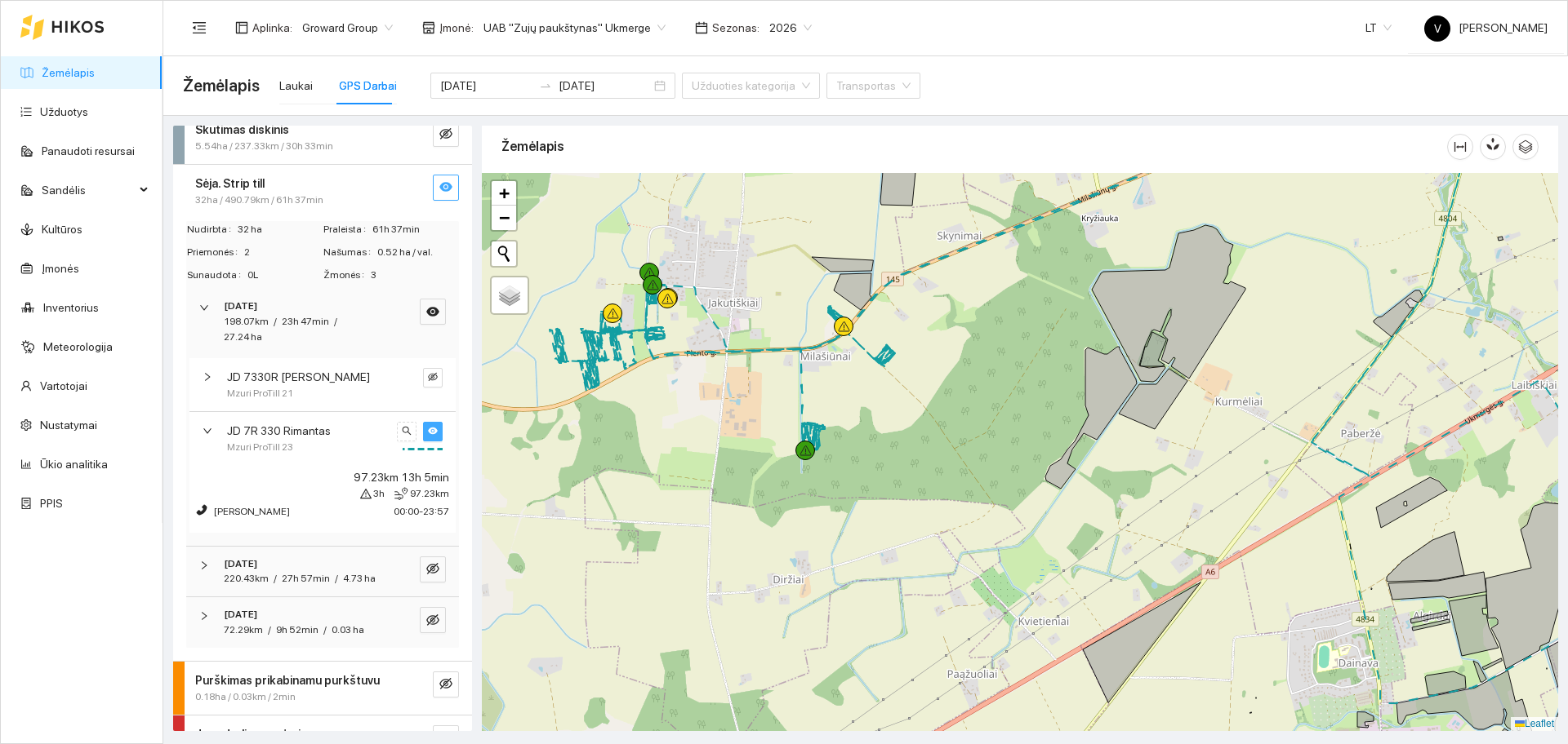
click at [205, 428] on icon "right" at bounding box center [208, 431] width 10 height 10
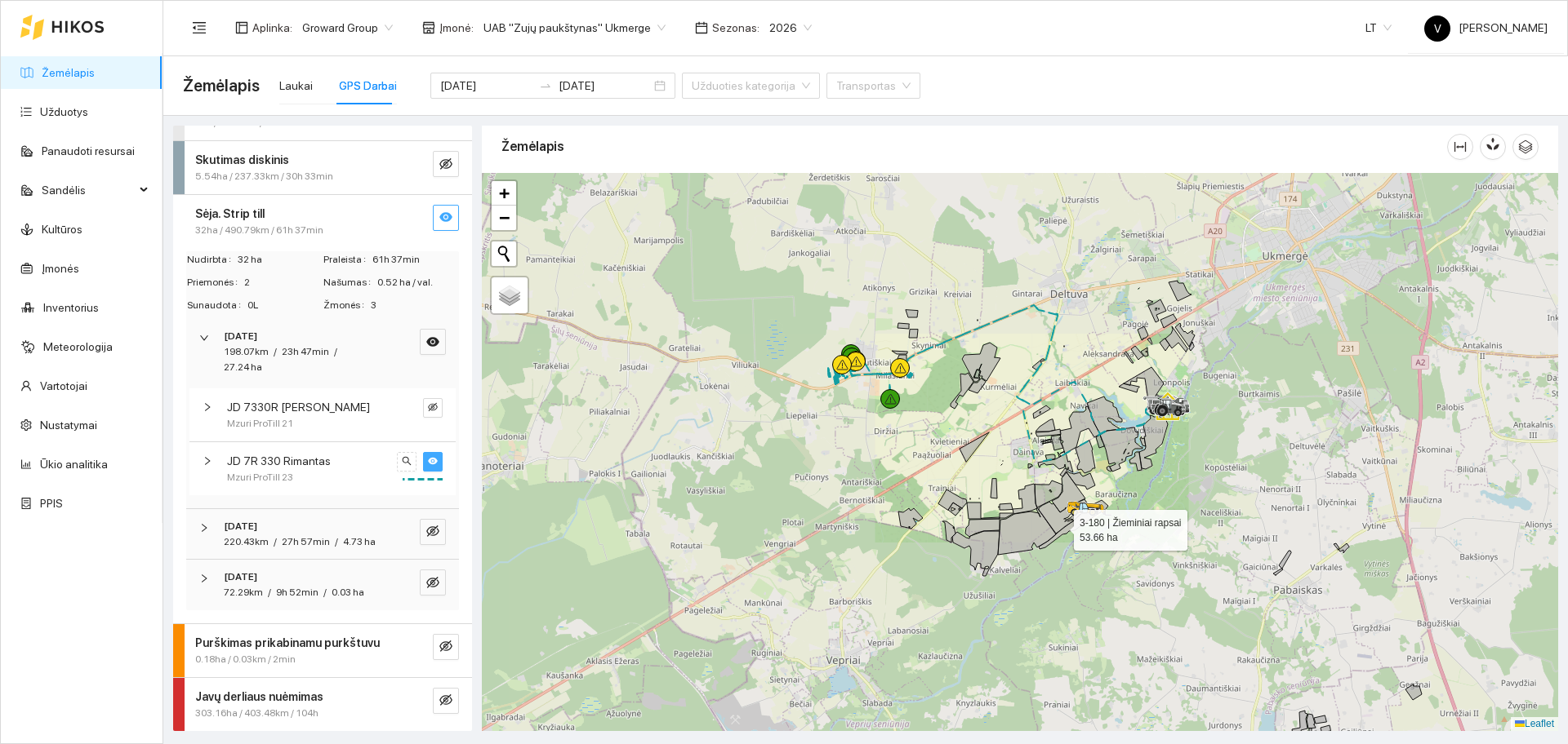
drag, startPoint x: 1253, startPoint y: 474, endPoint x: 1051, endPoint y: 548, distance: 215.1
click at [1051, 547] on div at bounding box center [1020, 451] width 1076 height 559
